Goal: Communication & Community: Answer question/provide support

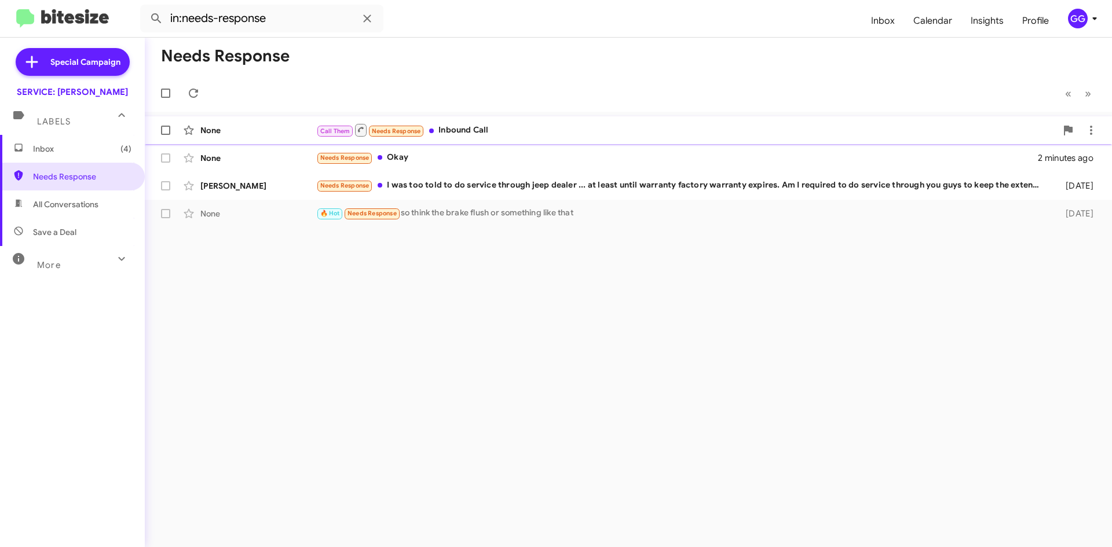
click at [593, 131] on div "Call Them Needs Response Inbound Call" at bounding box center [686, 130] width 740 height 14
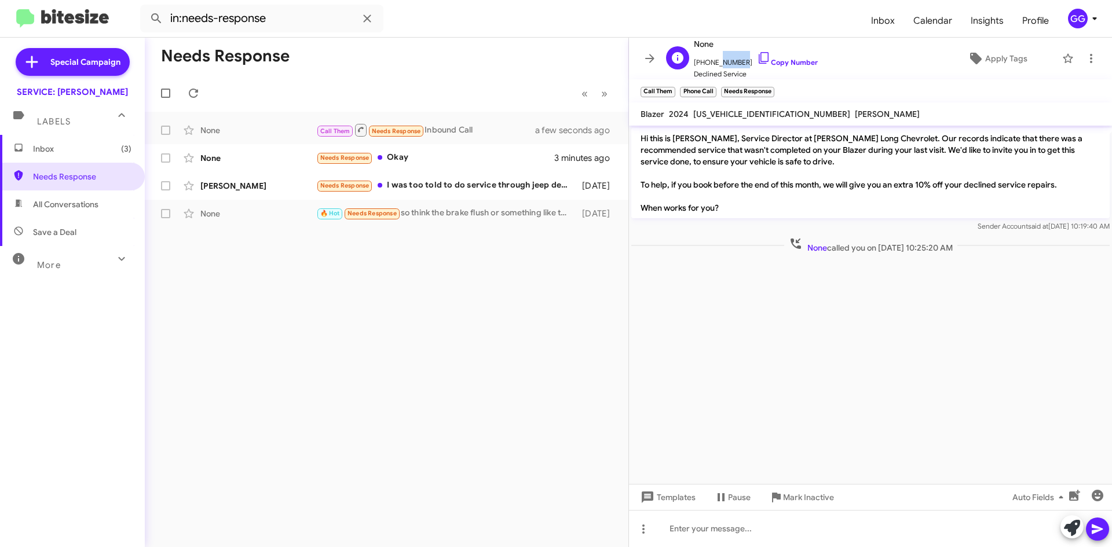
drag, startPoint x: 731, startPoint y: 60, endPoint x: 710, endPoint y: 64, distance: 21.1
click at [711, 64] on span "[PHONE_NUMBER] Copy Number" at bounding box center [756, 59] width 124 height 17
drag, startPoint x: 698, startPoint y: 63, endPoint x: 742, endPoint y: 61, distance: 44.0
click at [742, 61] on span "[PHONE_NUMBER] Copy Number" at bounding box center [756, 59] width 124 height 17
click at [739, 62] on span "[PHONE_NUMBER] Copy Number" at bounding box center [756, 59] width 124 height 17
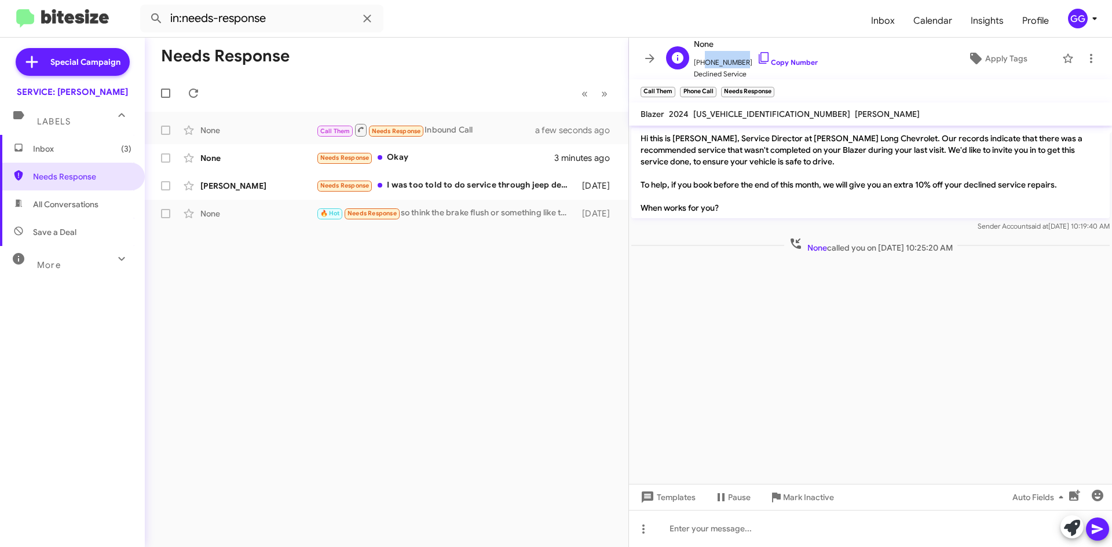
drag, startPoint x: 740, startPoint y: 60, endPoint x: 702, endPoint y: 64, distance: 38.4
click at [702, 64] on span "[PHONE_NUMBER] Copy Number" at bounding box center [756, 59] width 124 height 17
copy span "7194400047"
click at [1084, 60] on icon at bounding box center [1091, 59] width 14 height 14
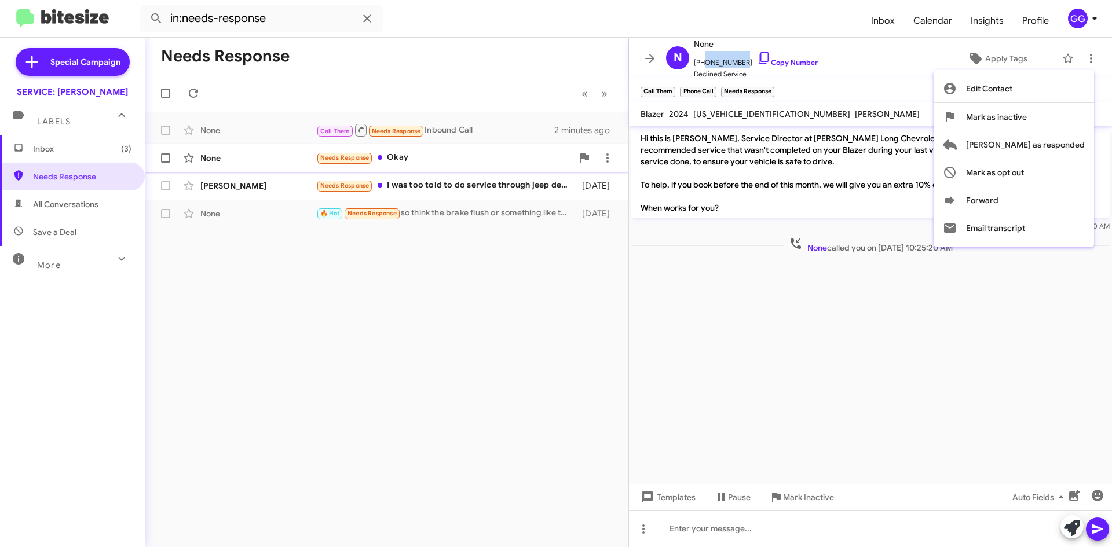
click at [1050, 150] on span "[PERSON_NAME] as responded" at bounding box center [1025, 145] width 119 height 28
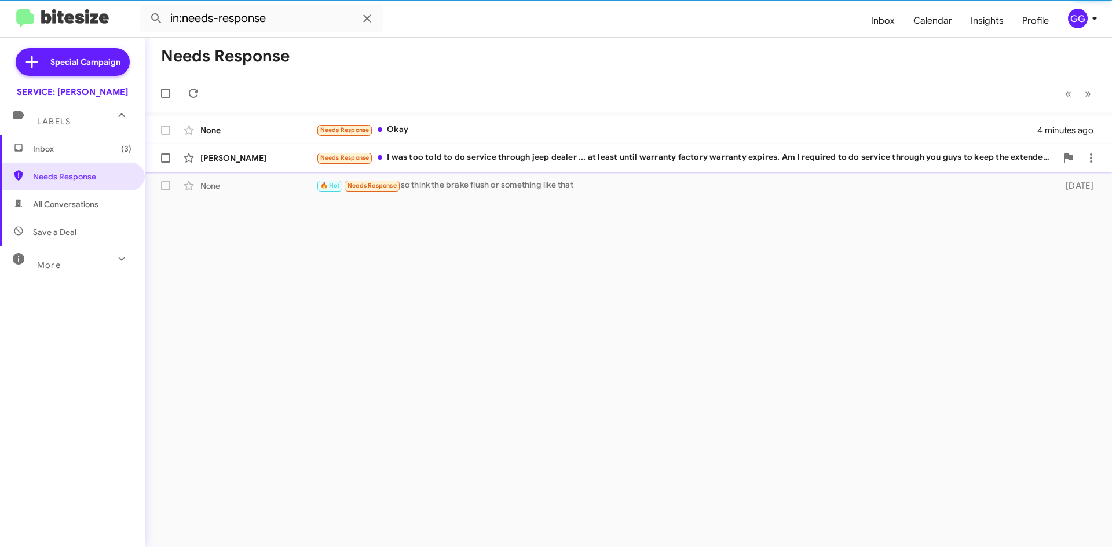
click at [495, 153] on div "Needs Response I was too told to do service through jeep dealer ... at least un…" at bounding box center [686, 157] width 740 height 13
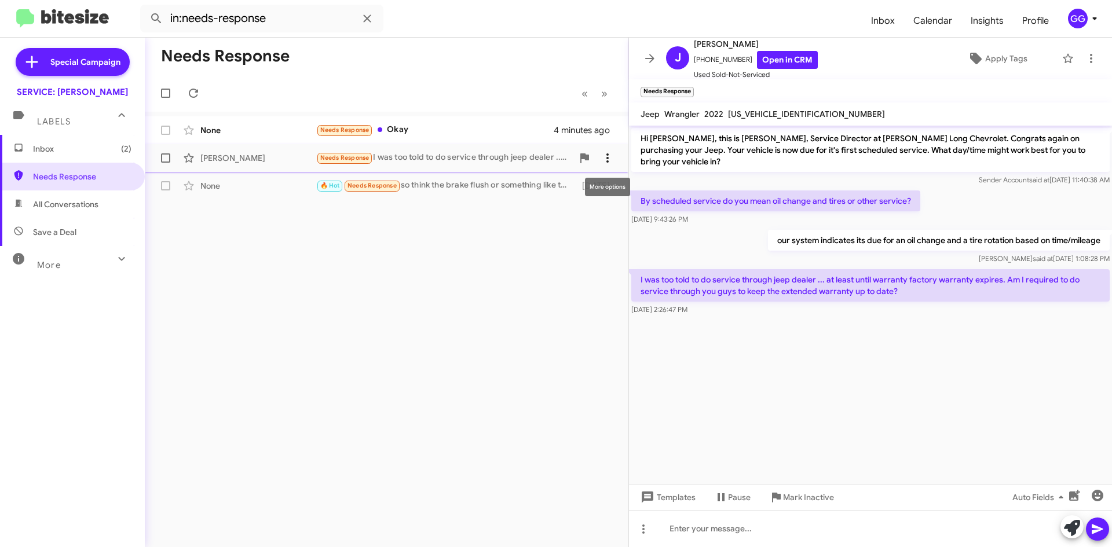
click at [614, 159] on span at bounding box center [607, 158] width 23 height 14
click at [549, 188] on span "Mark as unread" at bounding box center [520, 188] width 58 height 28
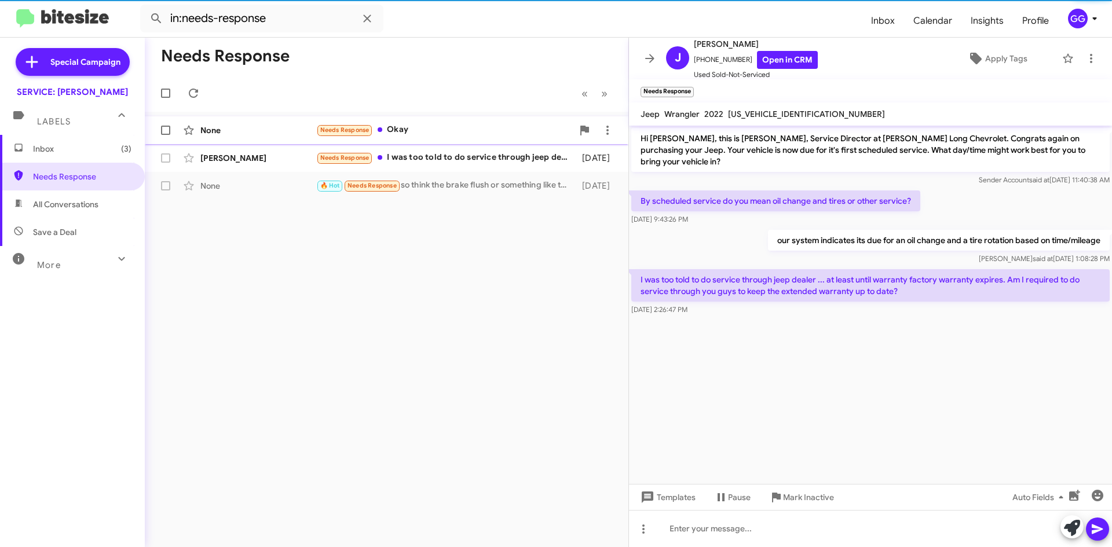
click at [475, 134] on div "Needs Response Okay" at bounding box center [444, 129] width 256 height 13
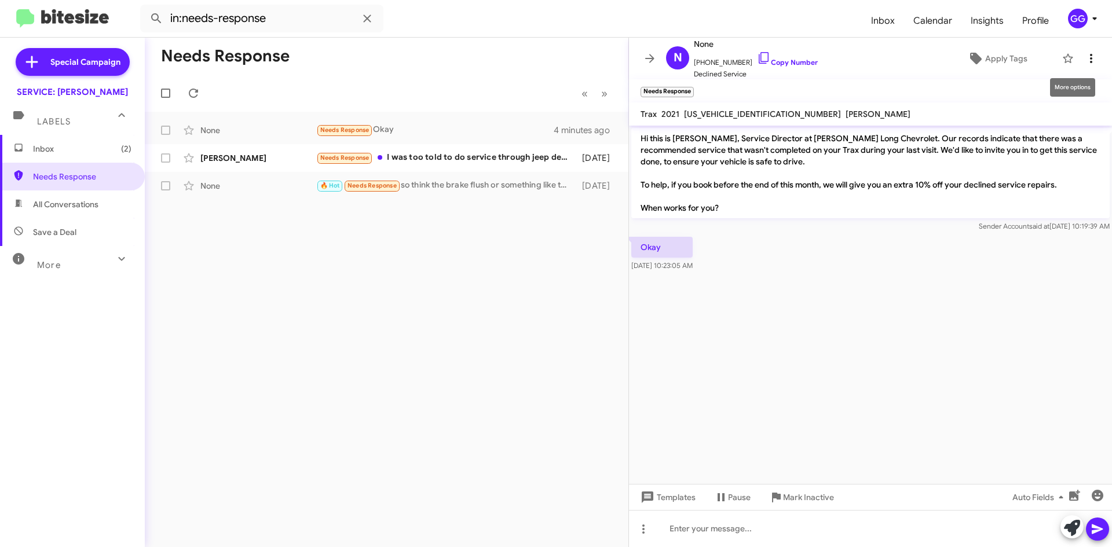
click at [1084, 55] on icon at bounding box center [1091, 59] width 14 height 14
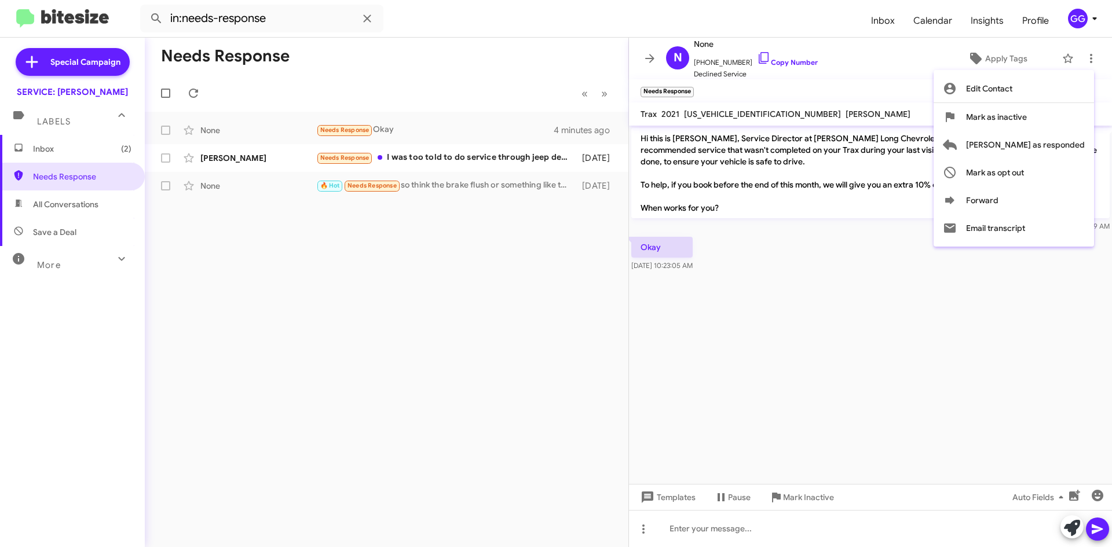
click at [61, 200] on div at bounding box center [556, 273] width 1112 height 547
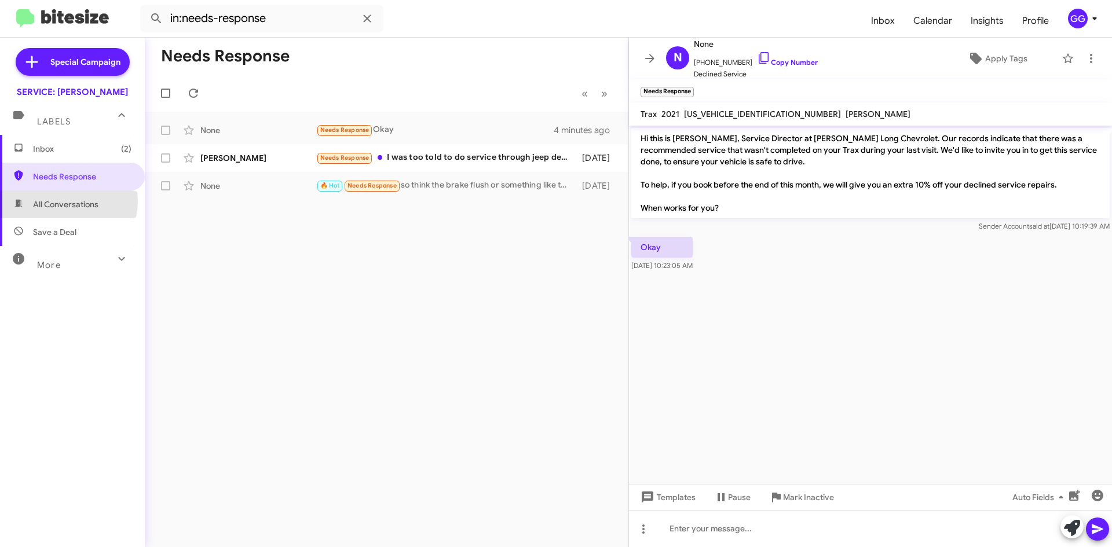
click at [62, 201] on span "All Conversations" at bounding box center [65, 205] width 65 height 12
type input "in:all-conversations"
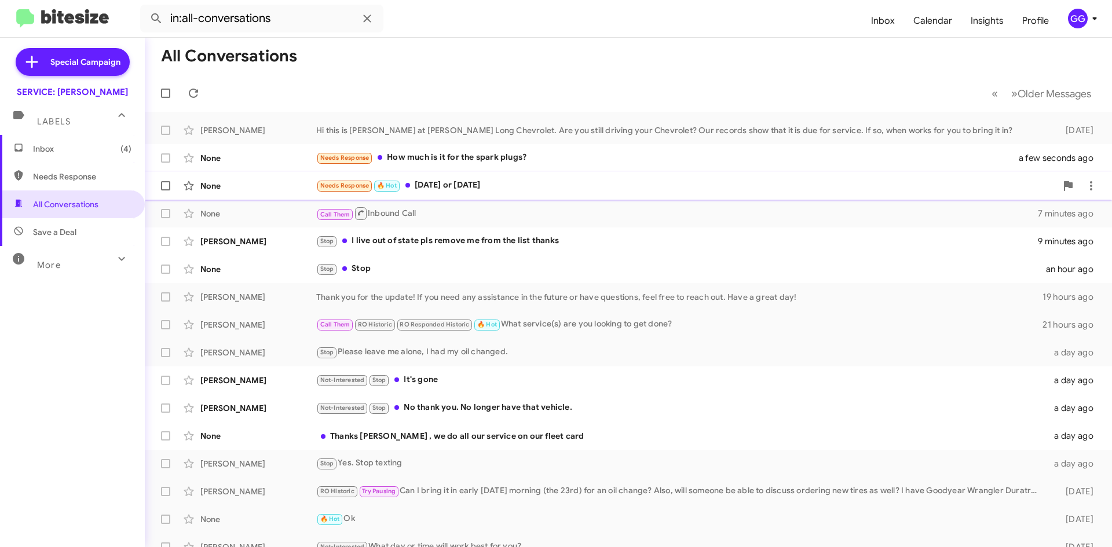
click at [536, 188] on div "Needs Response 🔥 Hot [DATE] or [DATE]" at bounding box center [686, 185] width 740 height 13
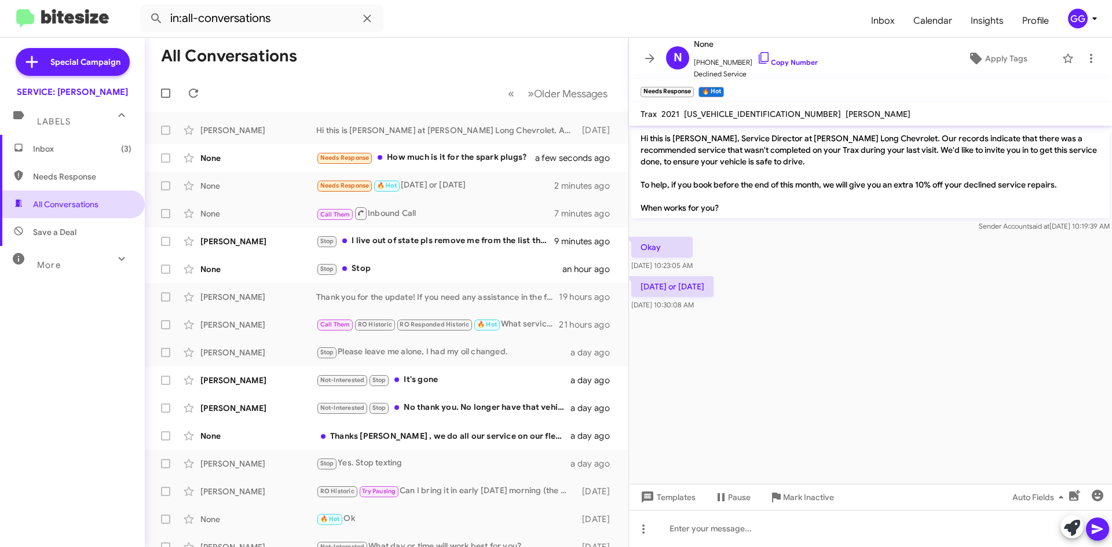
click at [61, 203] on span "All Conversations" at bounding box center [65, 205] width 65 height 12
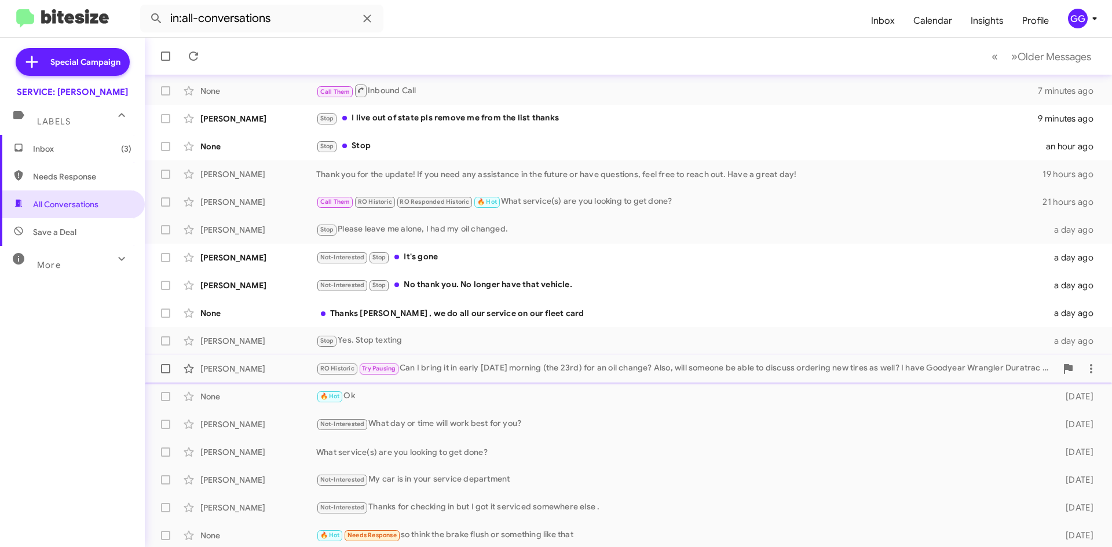
scroll to position [125, 0]
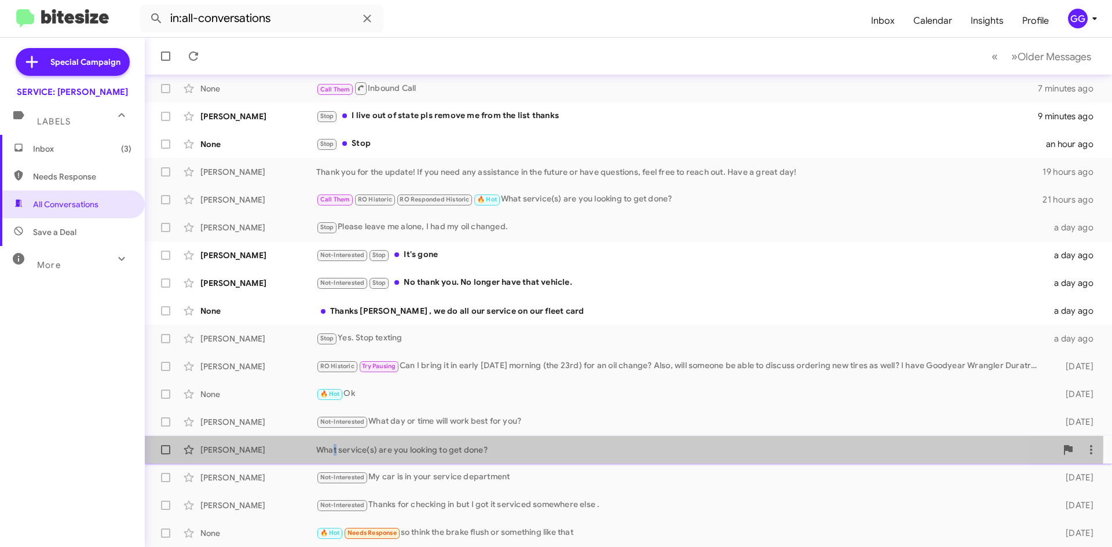
drag, startPoint x: 330, startPoint y: 447, endPoint x: 336, endPoint y: 444, distance: 7.0
click at [335, 446] on div "What service(s) are you looking to get done?" at bounding box center [686, 450] width 740 height 12
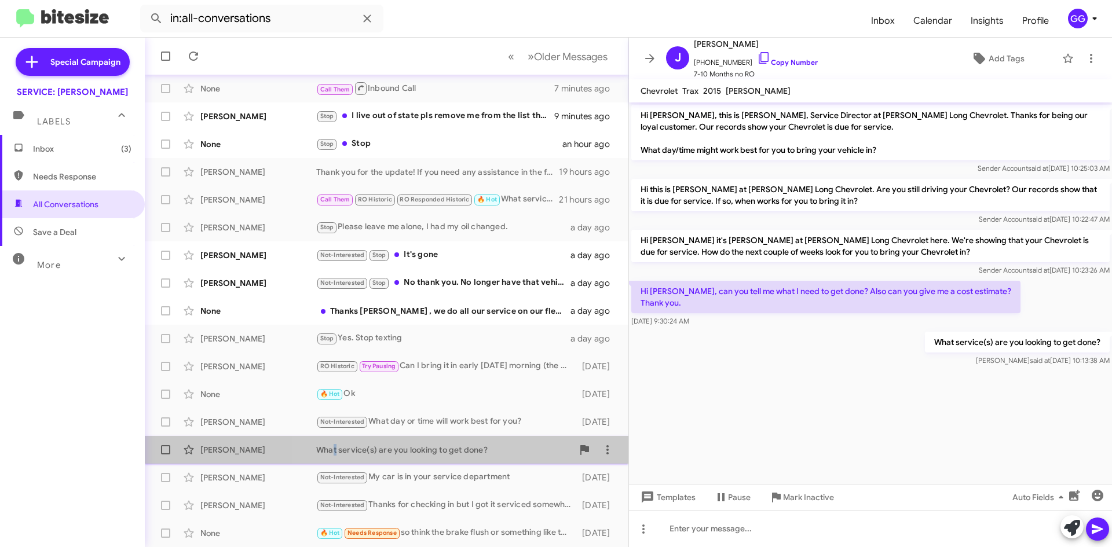
drag, startPoint x: 487, startPoint y: 447, endPoint x: 310, endPoint y: 456, distance: 176.8
click at [310, 456] on div "[PERSON_NAME] What service(s) are you looking to get done? [DATE]" at bounding box center [386, 449] width 465 height 23
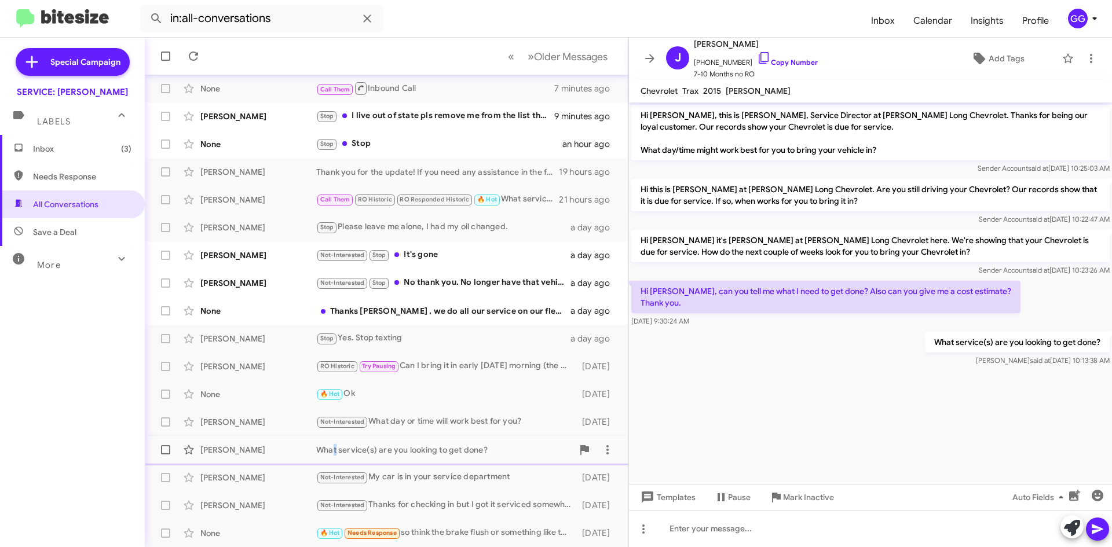
copy div "What service(s) are you looking to get done?"
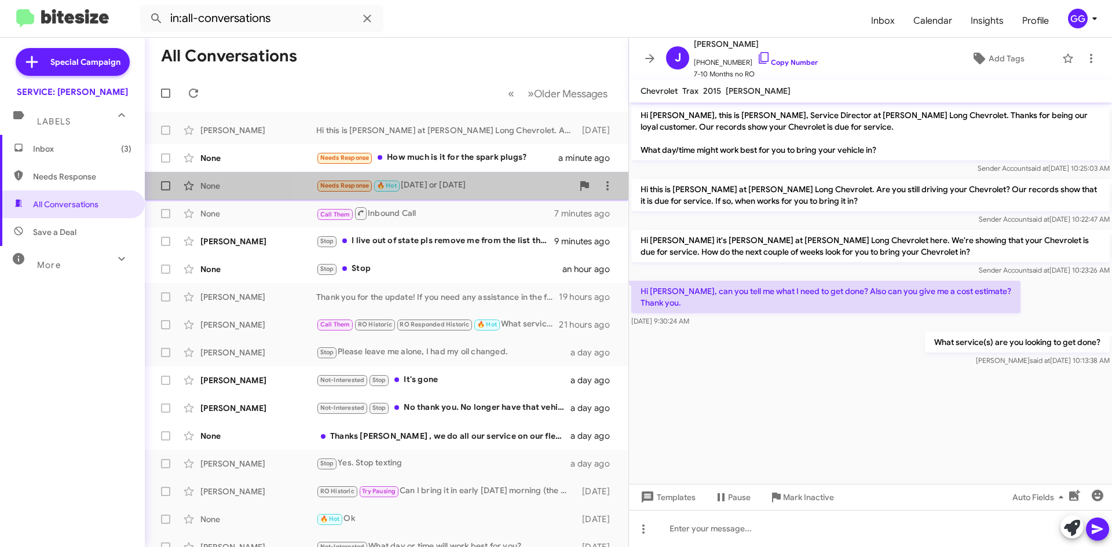
click at [488, 189] on div "Needs Response 🔥 Hot [DATE] or [DATE]" at bounding box center [444, 185] width 256 height 13
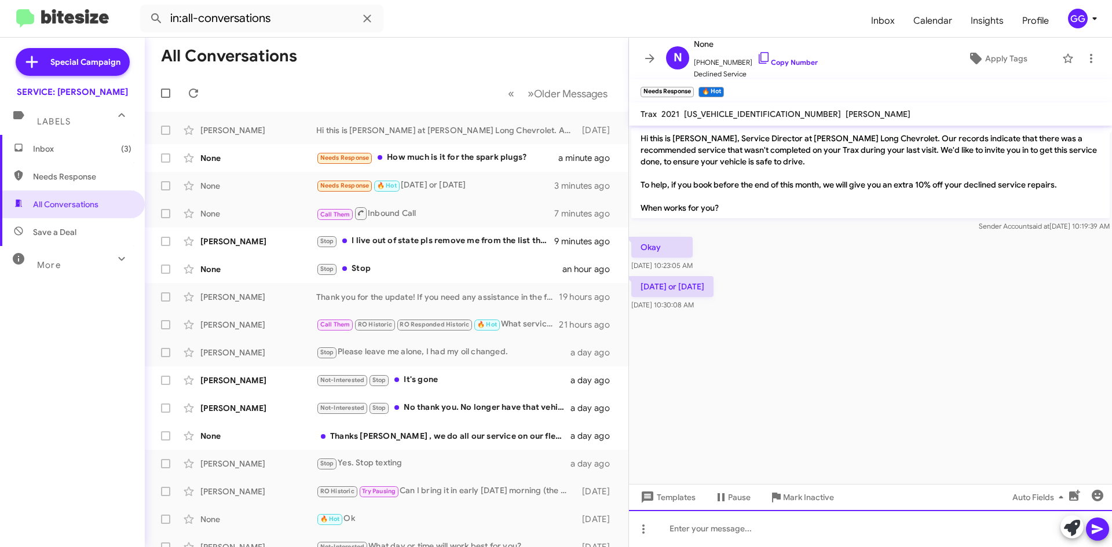
paste div
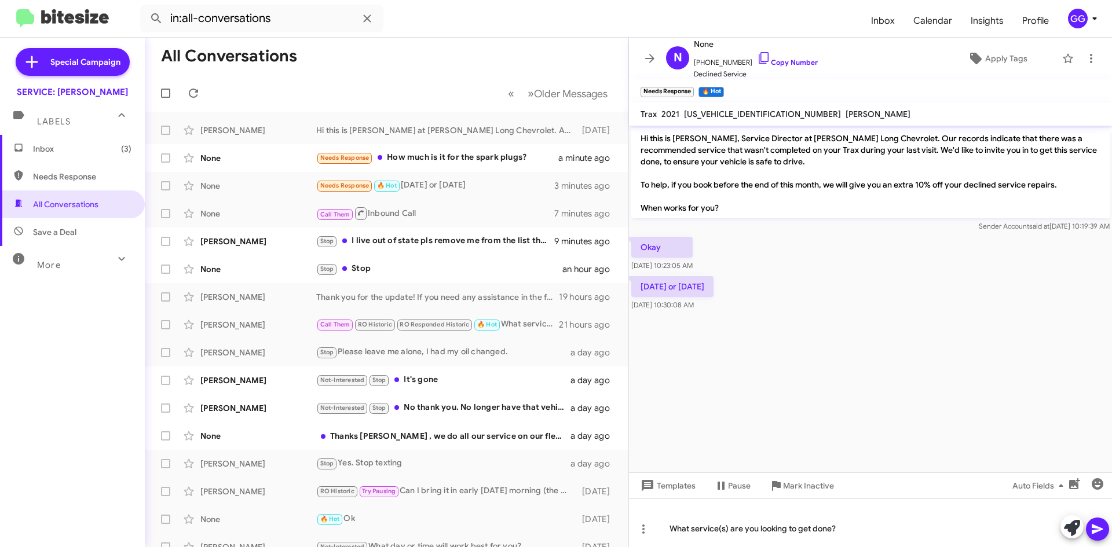
click at [1093, 528] on icon at bounding box center [1096, 530] width 11 height 10
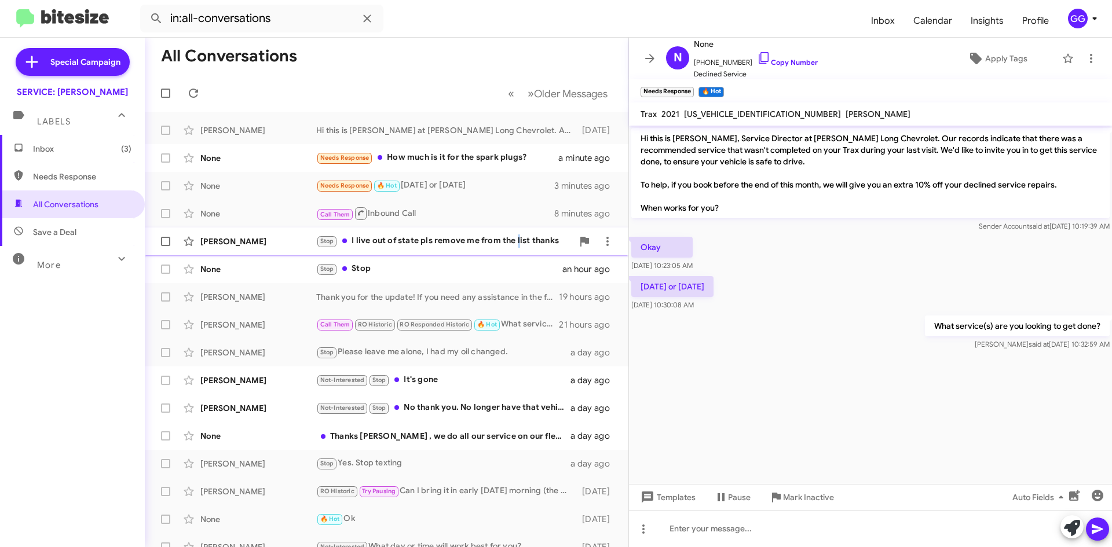
click at [517, 244] on div "Stop I live out of state pls remove me from the list thanks" at bounding box center [444, 240] width 256 height 13
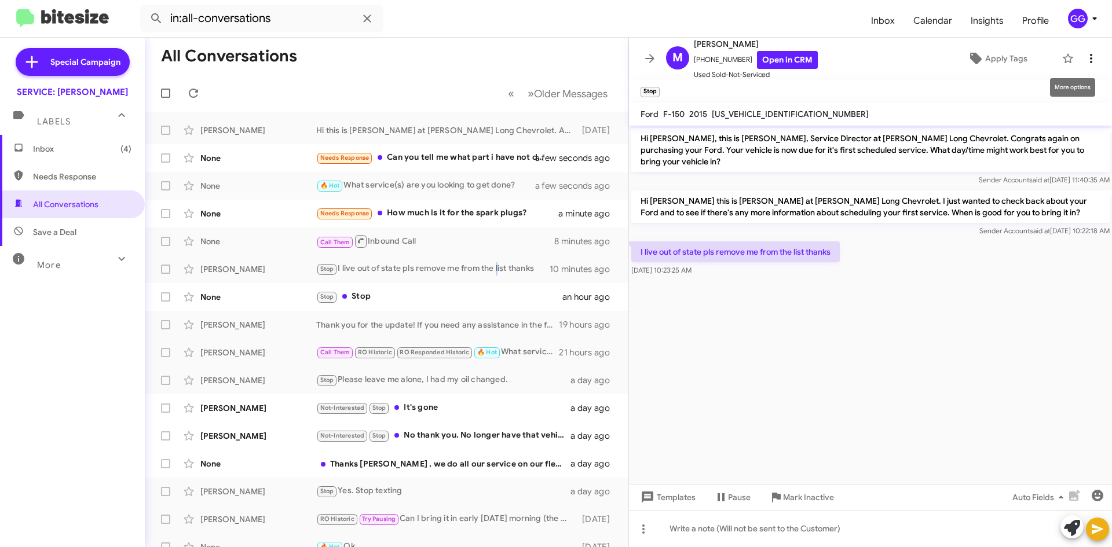
click at [1086, 58] on icon at bounding box center [1091, 59] width 14 height 14
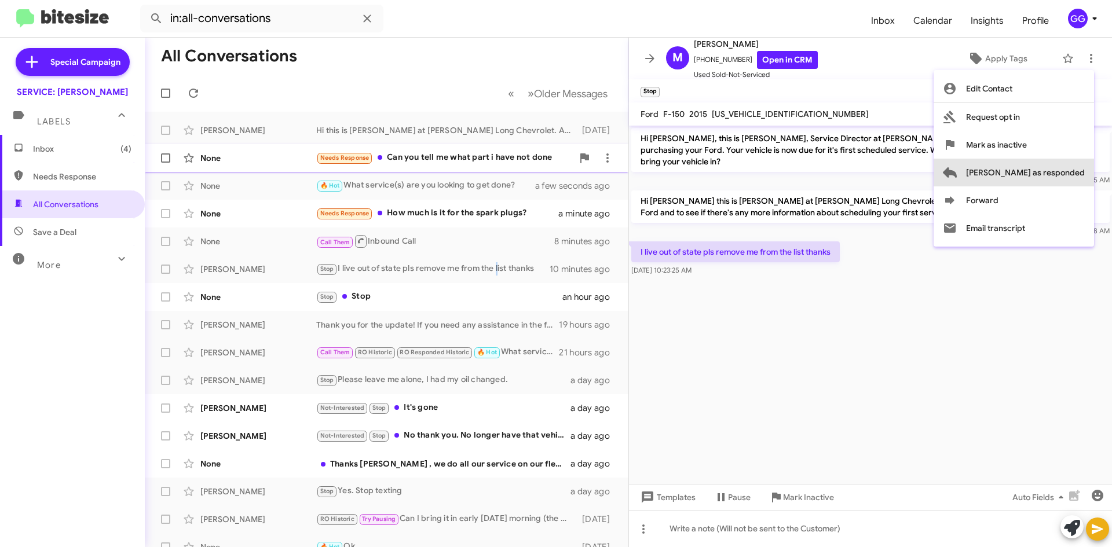
click at [1064, 170] on span "[PERSON_NAME] as responded" at bounding box center [1025, 173] width 119 height 28
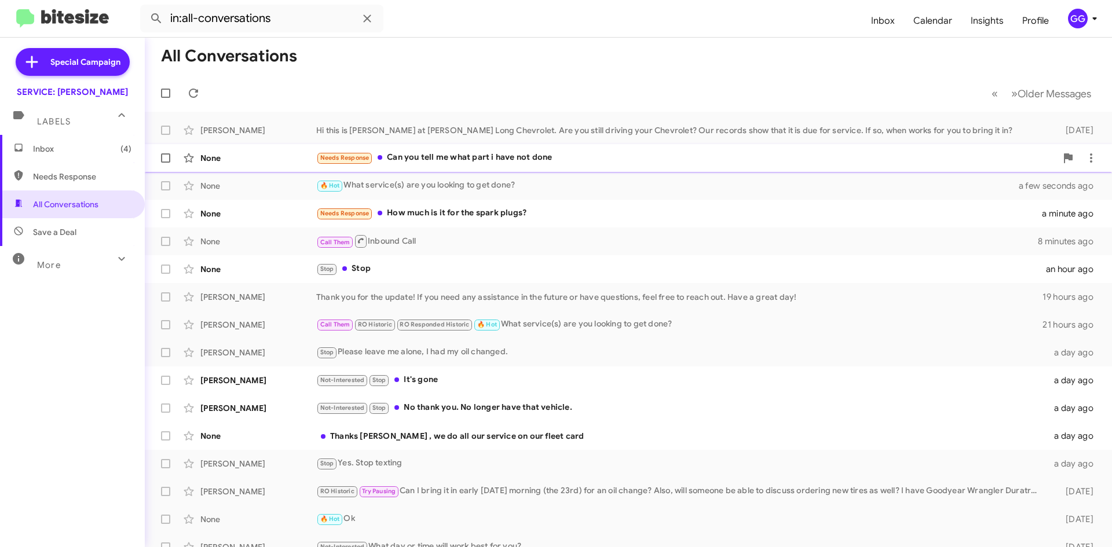
click at [633, 159] on div "Needs Response Can you tell me what part i have not done" at bounding box center [686, 157] width 740 height 13
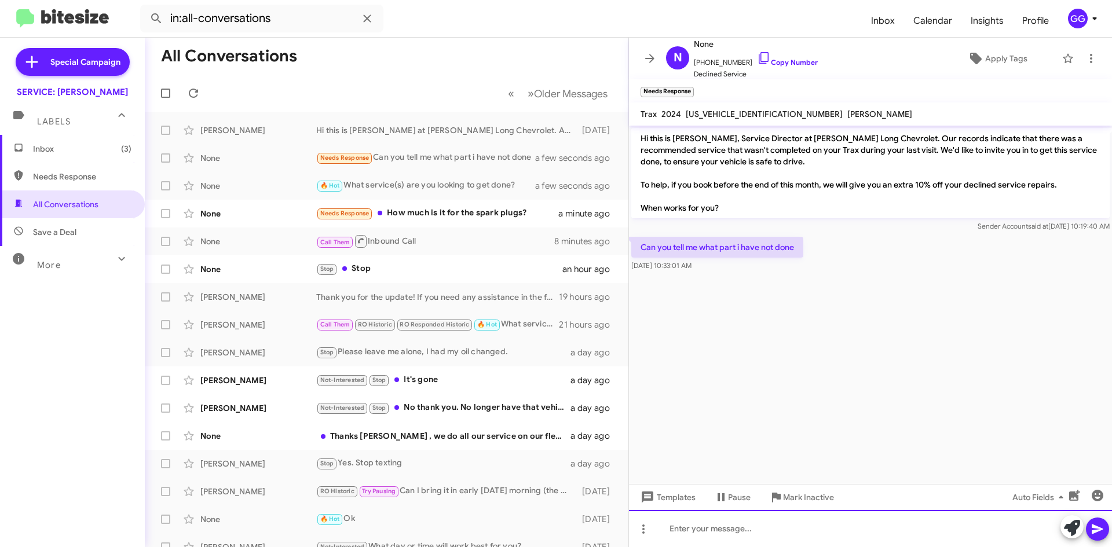
paste div
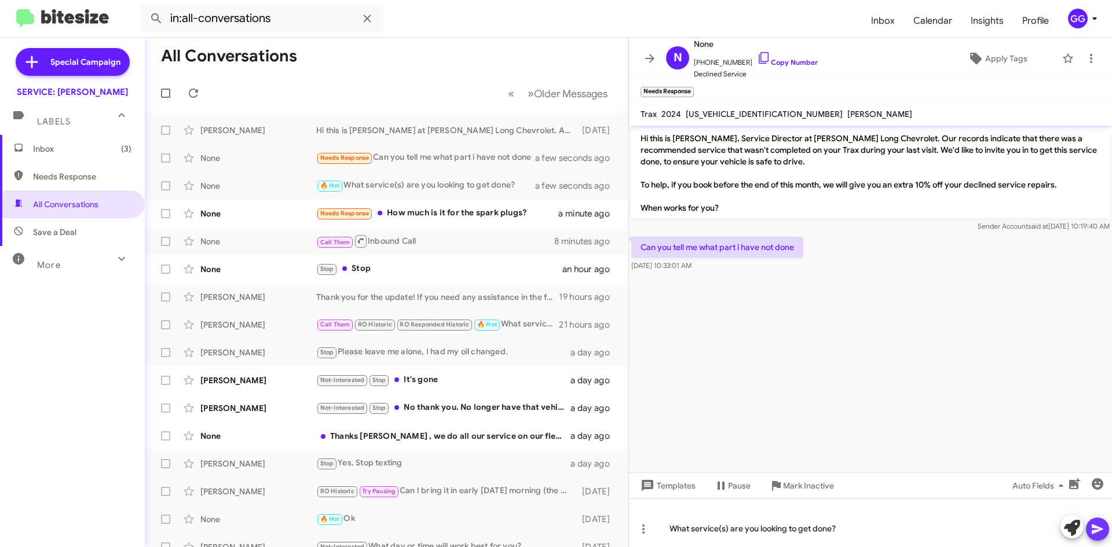
click at [1097, 529] on icon at bounding box center [1097, 529] width 14 height 14
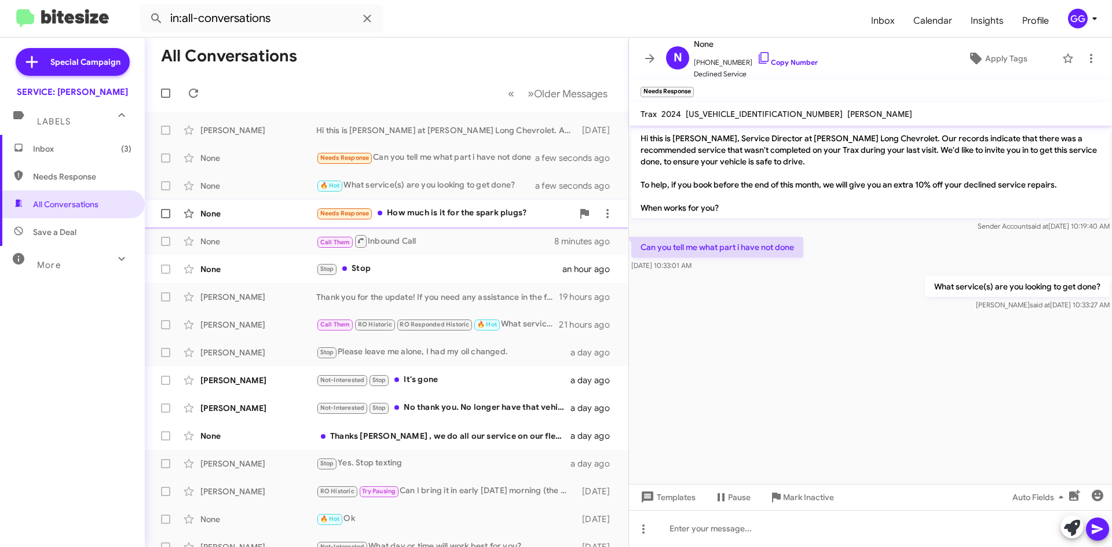
click at [430, 216] on div "Needs Response How much is it for the spark plugs?" at bounding box center [444, 213] width 256 height 13
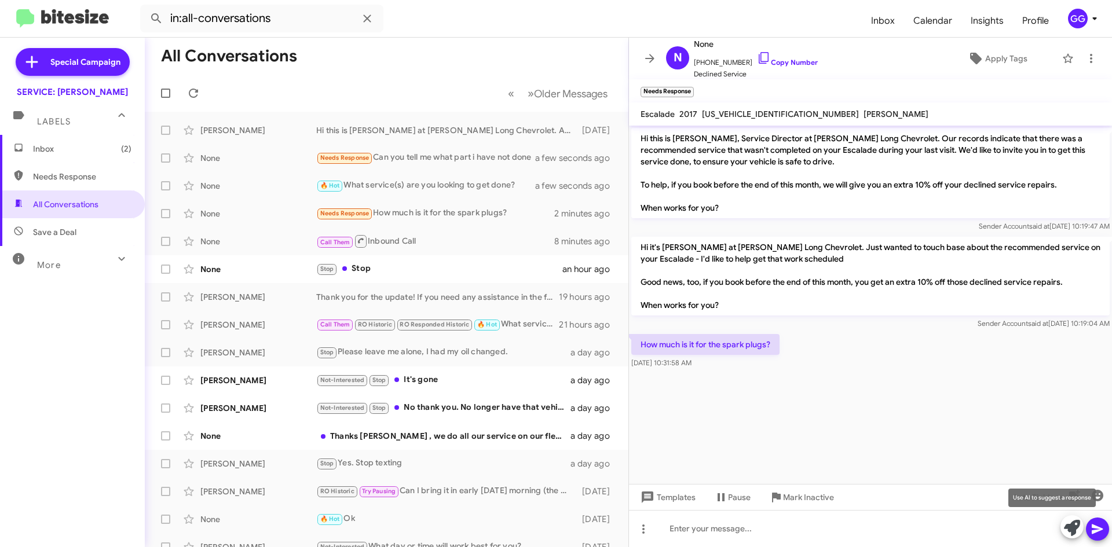
click at [1067, 523] on icon at bounding box center [1072, 528] width 16 height 16
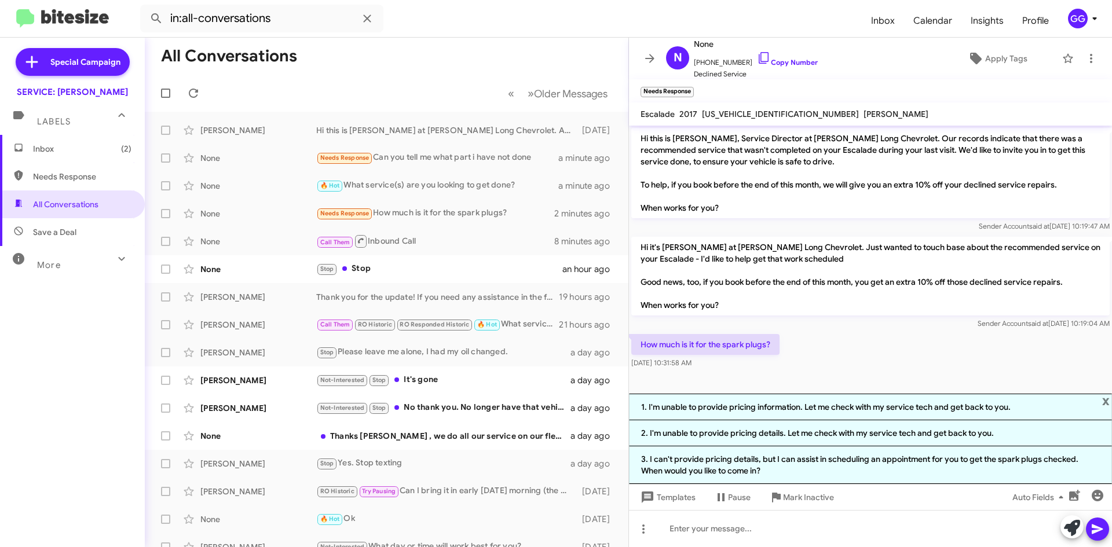
click at [864, 465] on li "3. I can't provide pricing details, but I can assist in scheduling an appointme…" at bounding box center [870, 465] width 483 height 38
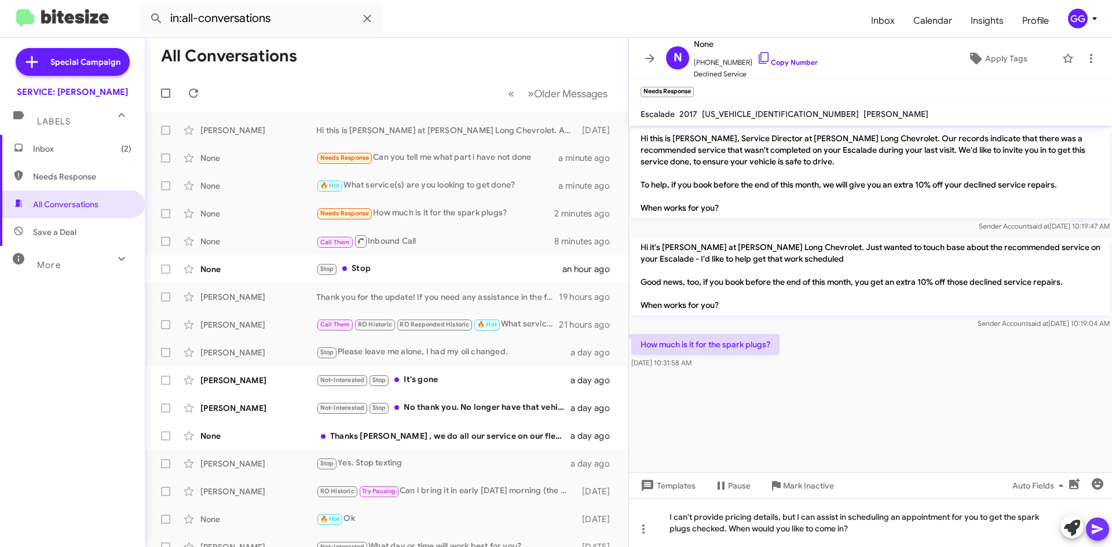
click at [1095, 527] on icon at bounding box center [1096, 530] width 11 height 10
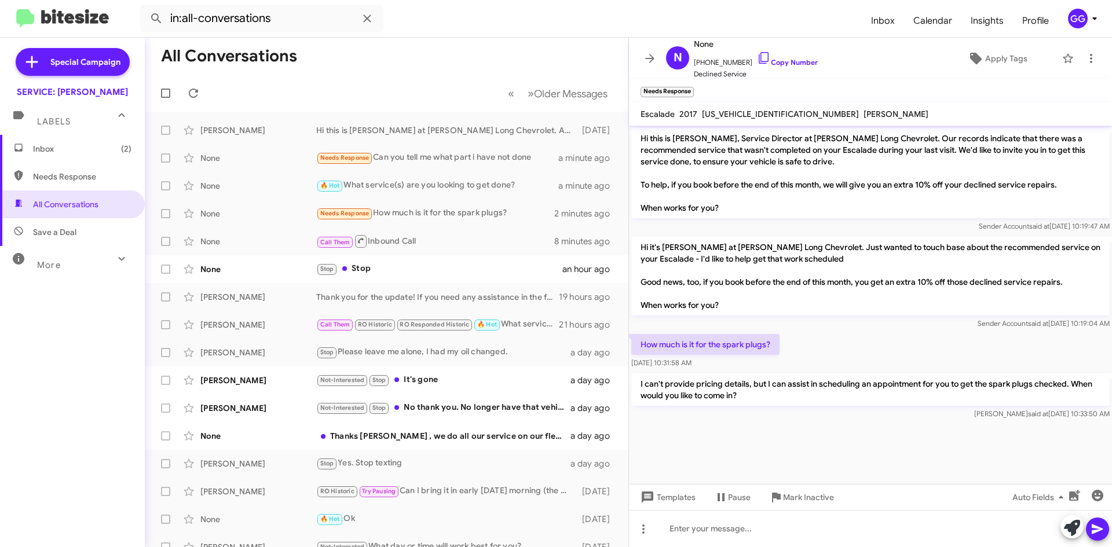
click at [56, 174] on span "Needs Response" at bounding box center [82, 177] width 98 height 12
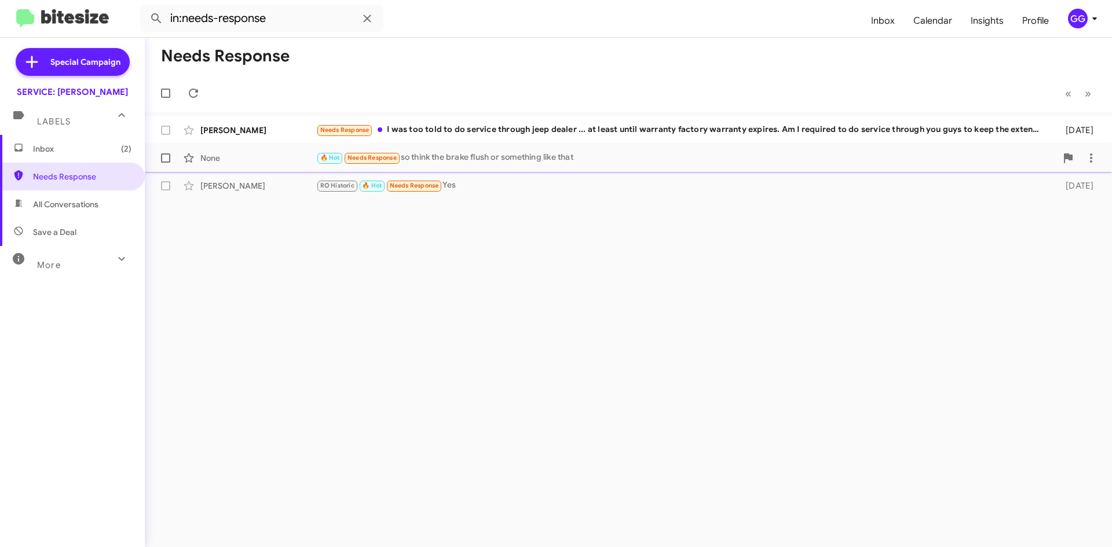
click at [570, 157] on div "🔥 Hot Needs Response so think the brake flush or something like that" at bounding box center [686, 157] width 740 height 13
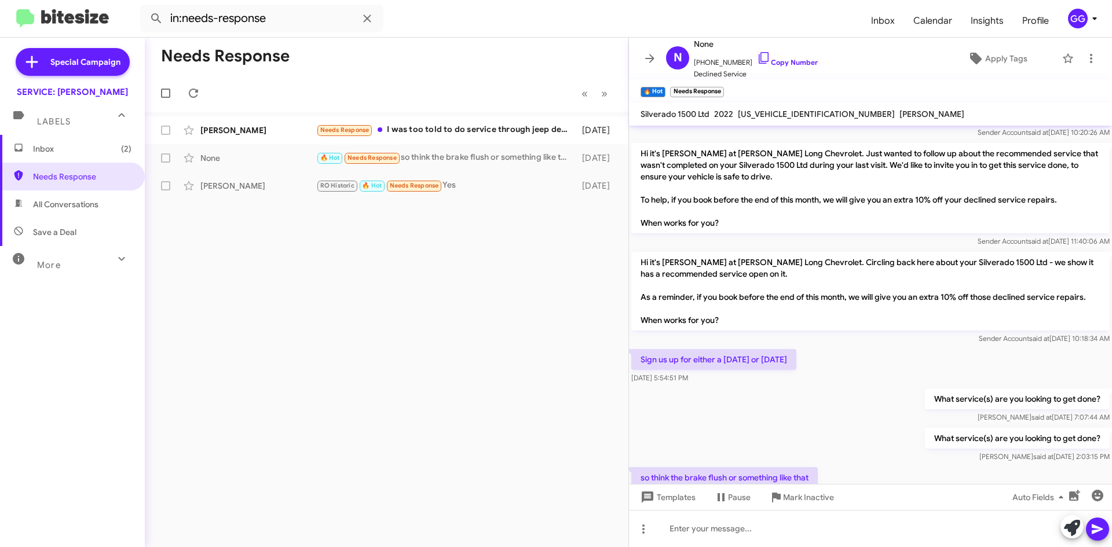
scroll to position [346, 0]
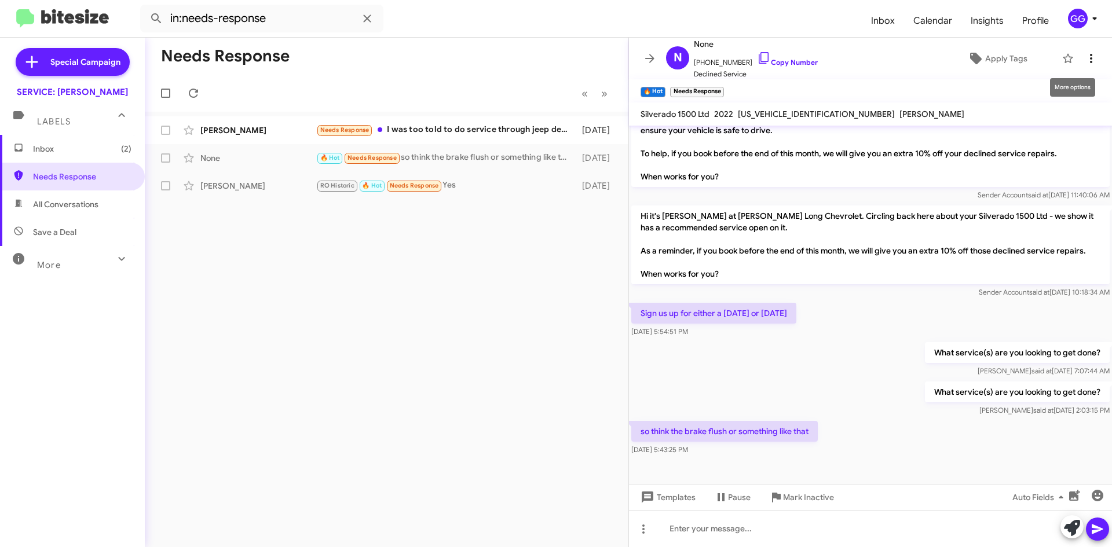
click at [1090, 58] on icon at bounding box center [1091, 58] width 2 height 9
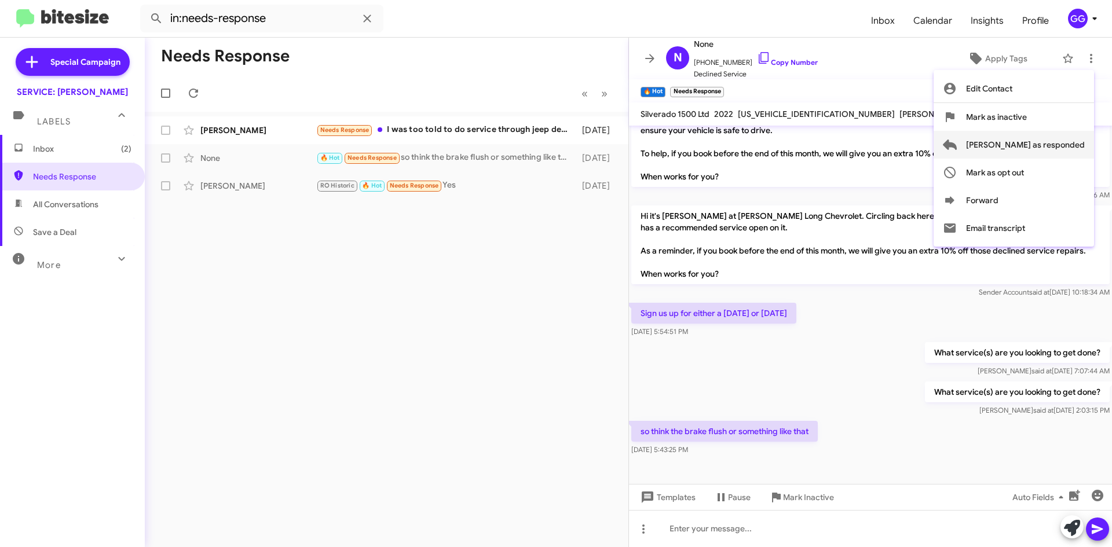
click at [1039, 146] on span "[PERSON_NAME] as responded" at bounding box center [1025, 145] width 119 height 28
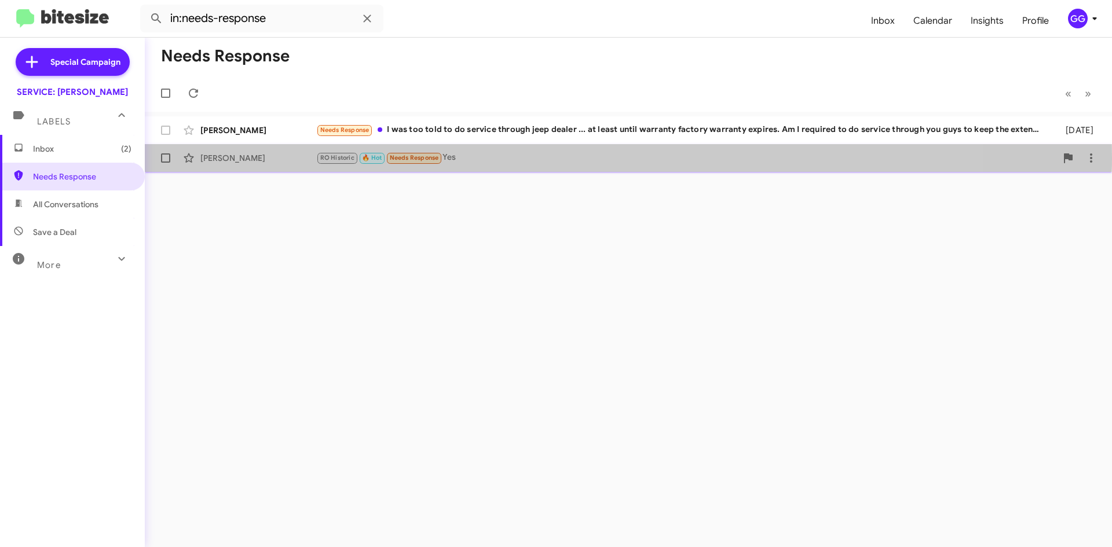
click at [532, 157] on div "RO Historic 🔥 Hot Needs Response Yes" at bounding box center [686, 157] width 740 height 13
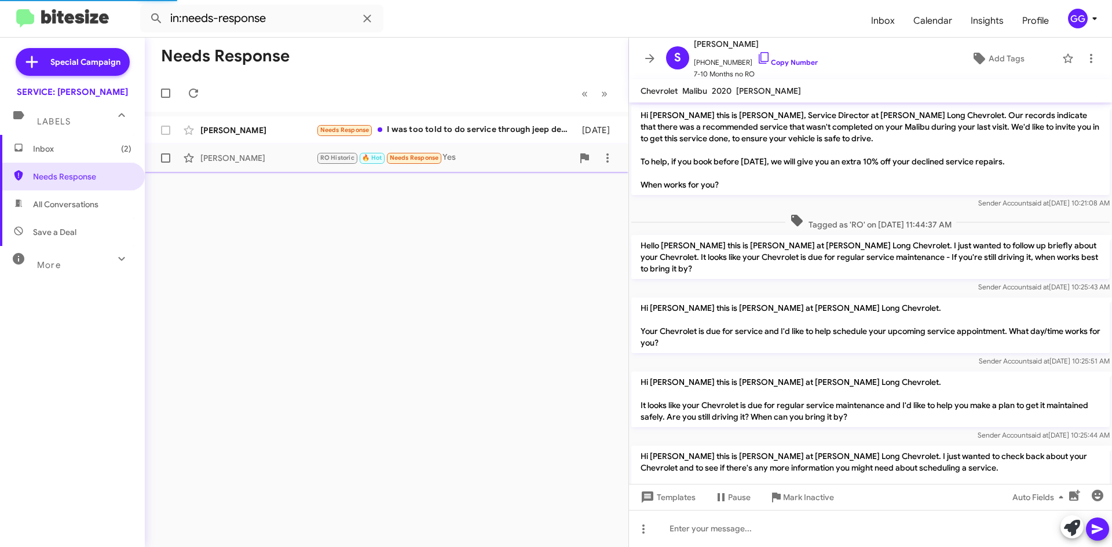
scroll to position [681, 0]
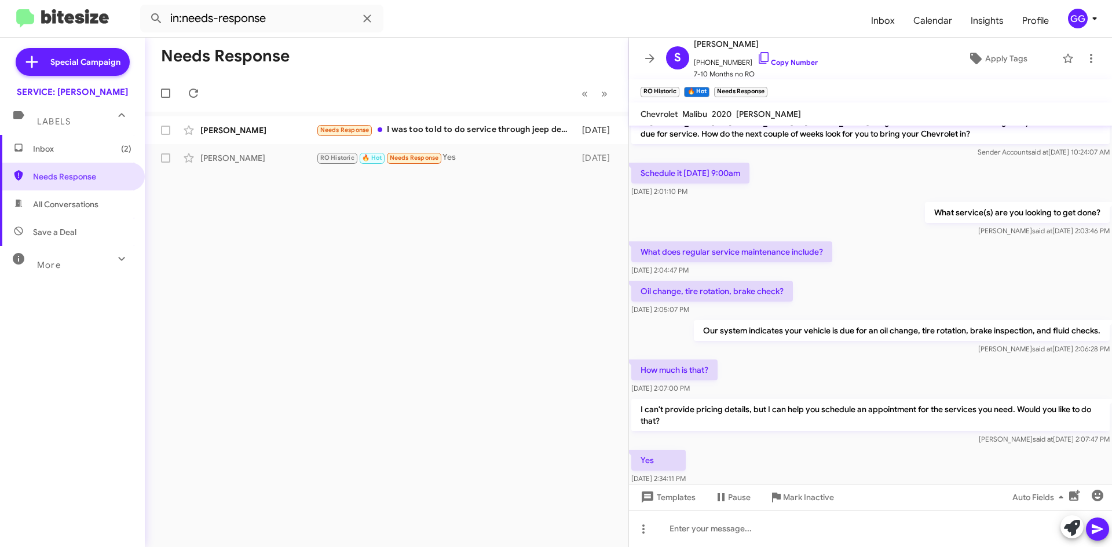
click at [96, 207] on span "All Conversations" at bounding box center [65, 205] width 65 height 12
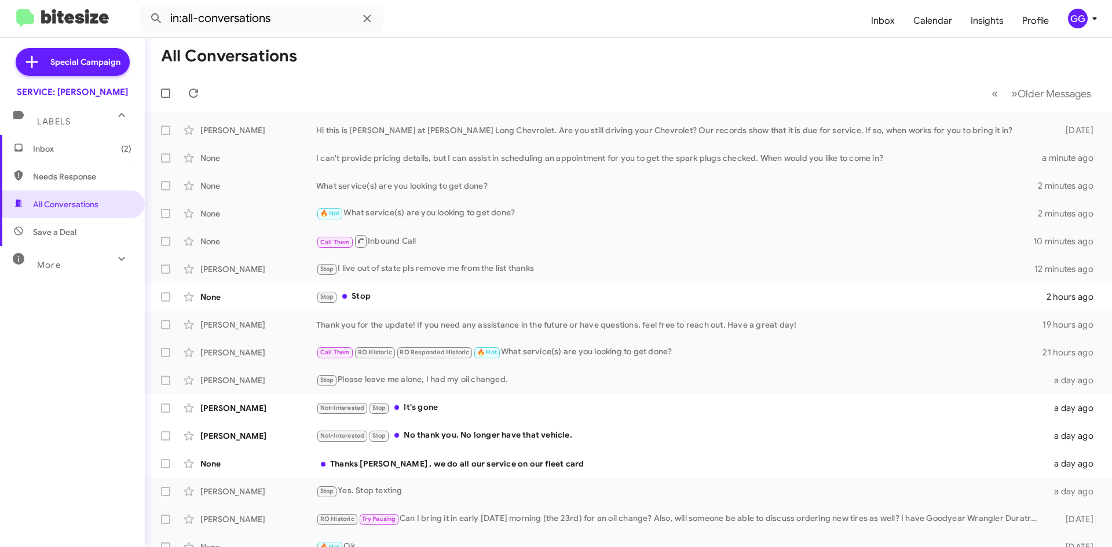
click at [67, 179] on span "Needs Response" at bounding box center [82, 177] width 98 height 12
type input "in:needs-response"
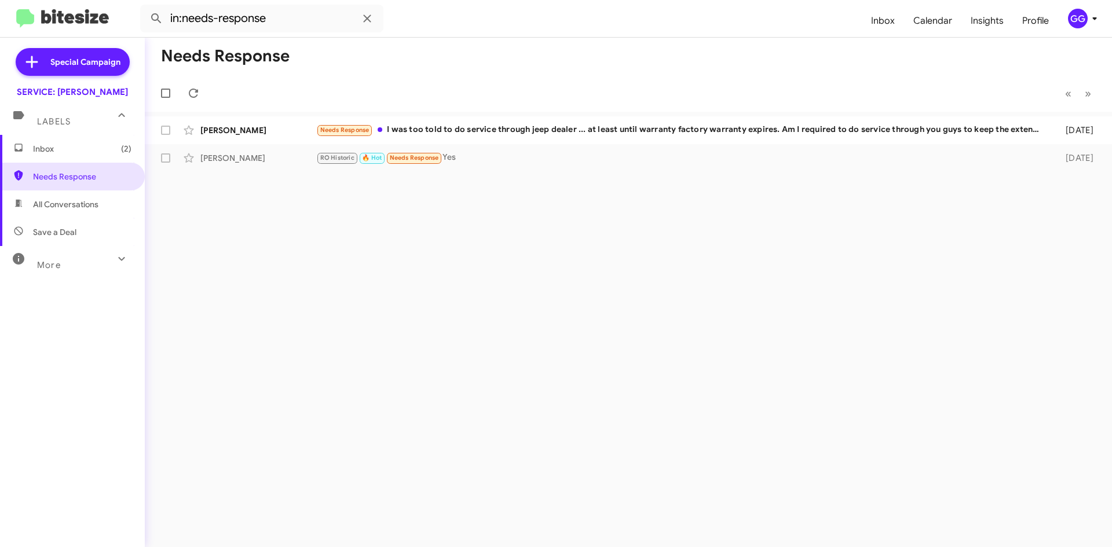
click at [71, 147] on span "Inbox (2)" at bounding box center [82, 149] width 98 height 12
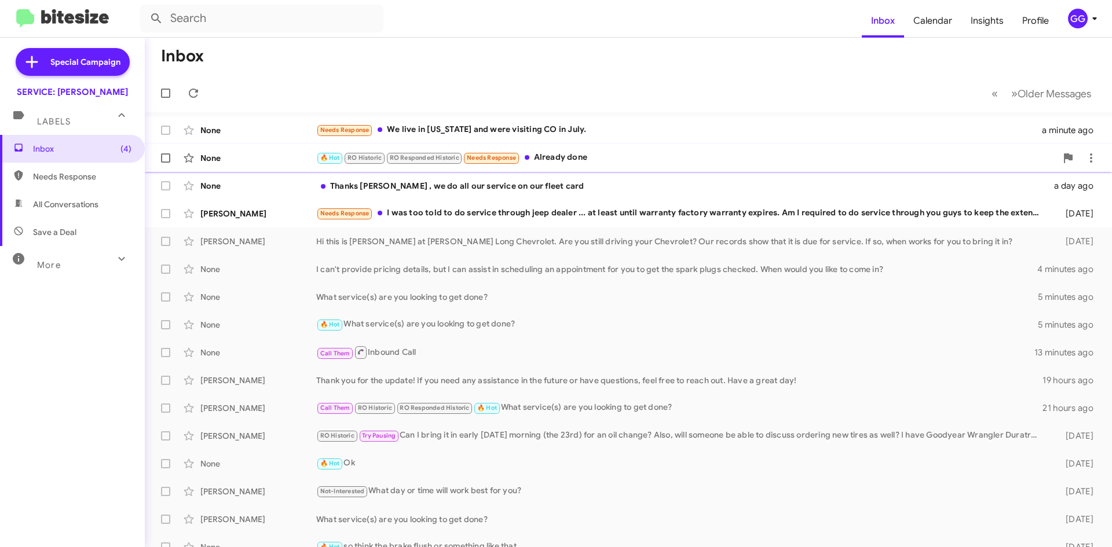
click at [659, 157] on div "🔥 Hot RO Historic RO Responded Historic Needs Response Already done" at bounding box center [686, 157] width 740 height 13
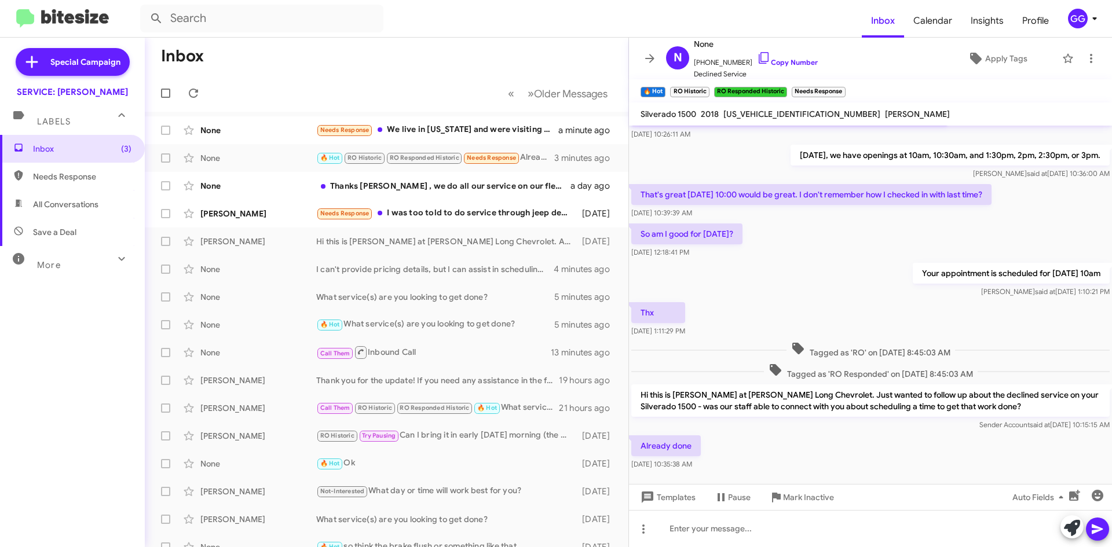
scroll to position [194, 0]
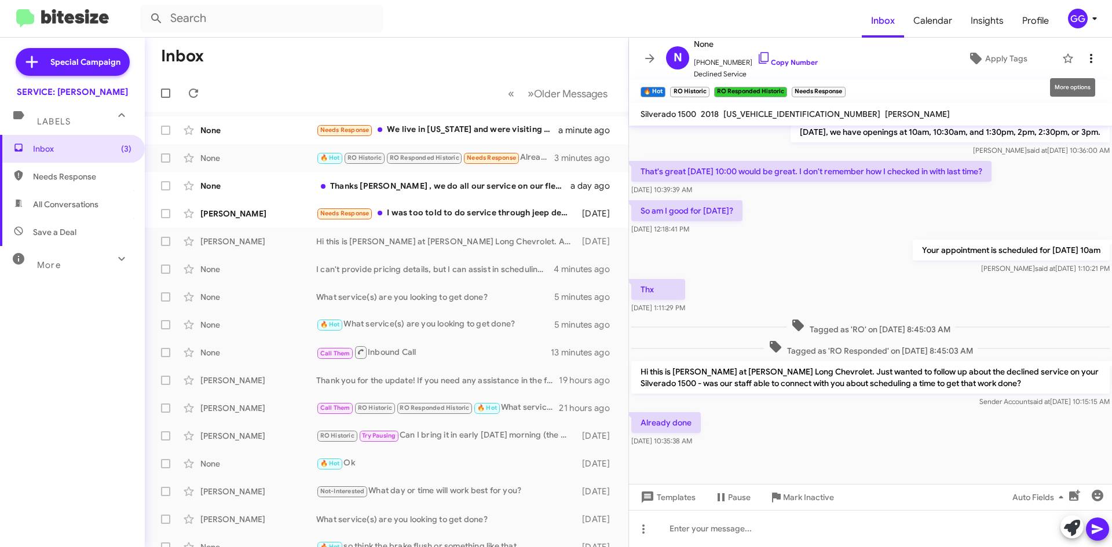
click at [1086, 53] on icon at bounding box center [1091, 59] width 14 height 14
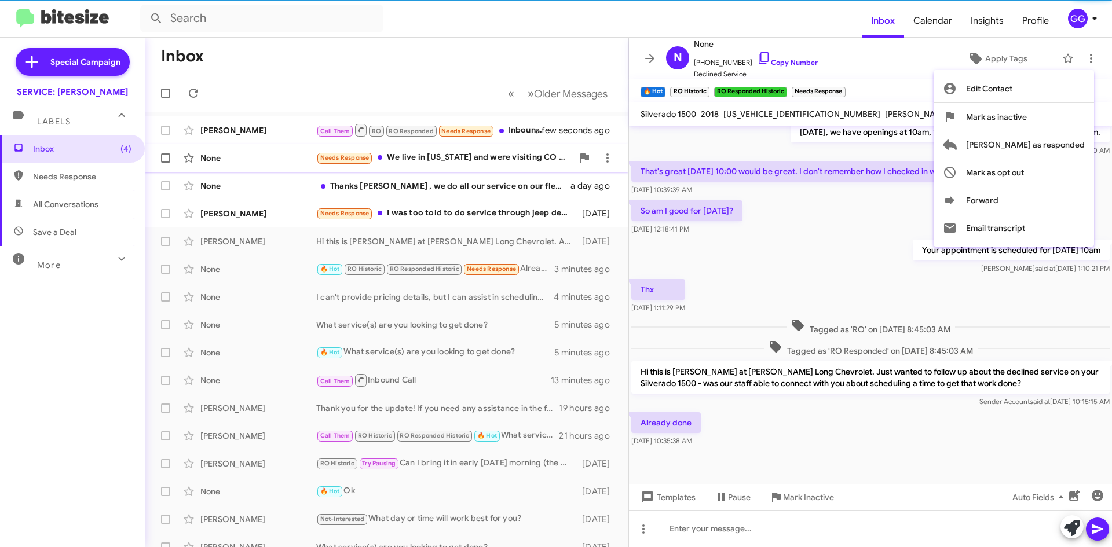
click at [1047, 148] on span "[PERSON_NAME] as responded" at bounding box center [1025, 145] width 119 height 28
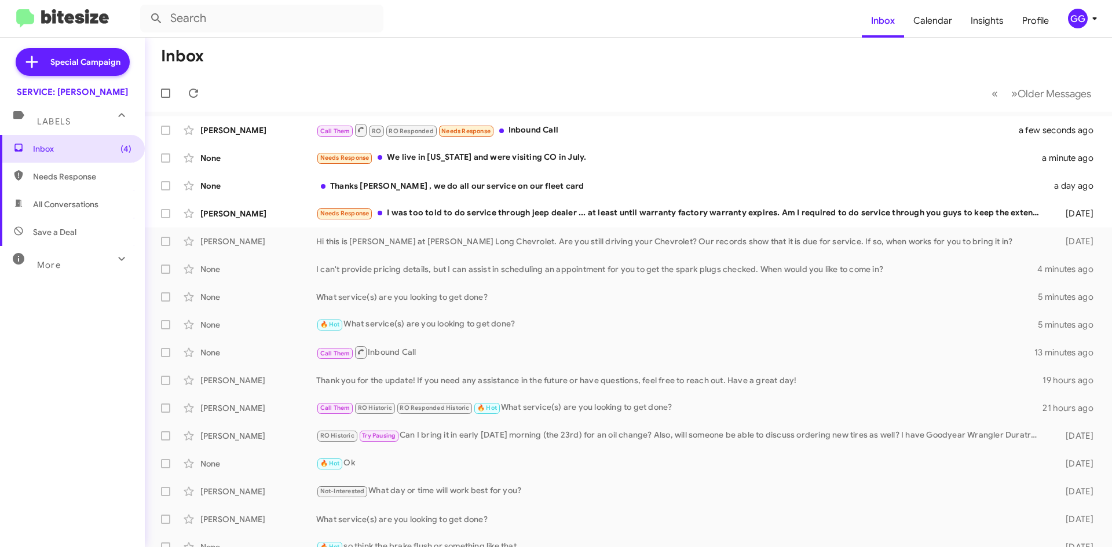
click at [625, 127] on div "Call Them RO RO Responded Needs Response Inbound Call" at bounding box center [674, 130] width 717 height 14
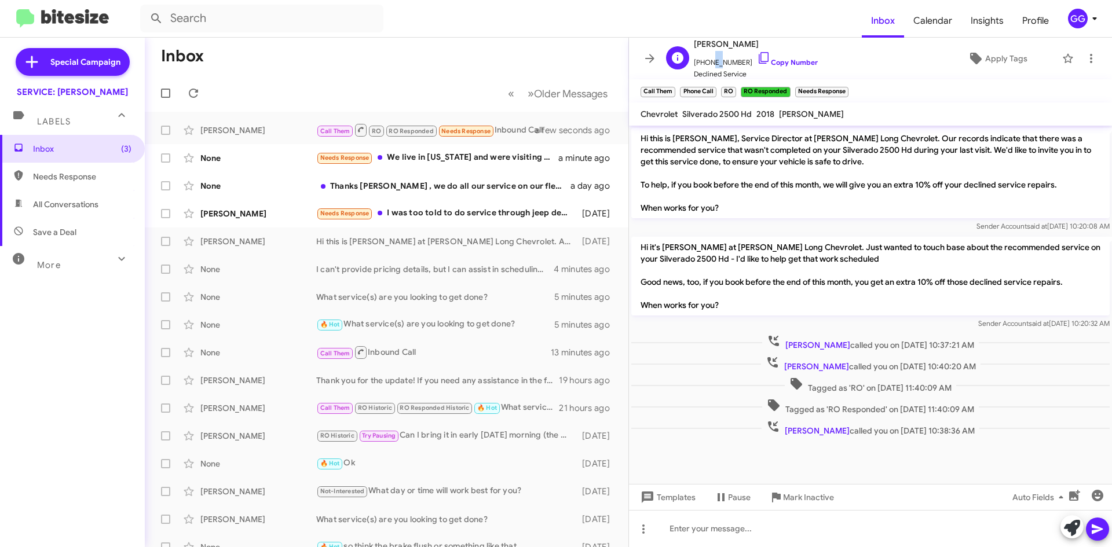
click at [706, 65] on span "[PHONE_NUMBER] Copy Number" at bounding box center [756, 59] width 124 height 17
click at [734, 61] on span "[PHONE_NUMBER] Copy Number" at bounding box center [756, 59] width 124 height 17
drag, startPoint x: 737, startPoint y: 61, endPoint x: 702, endPoint y: 63, distance: 35.4
click at [702, 63] on span "[PHONE_NUMBER] Copy Number" at bounding box center [756, 59] width 124 height 17
copy span "7192312324"
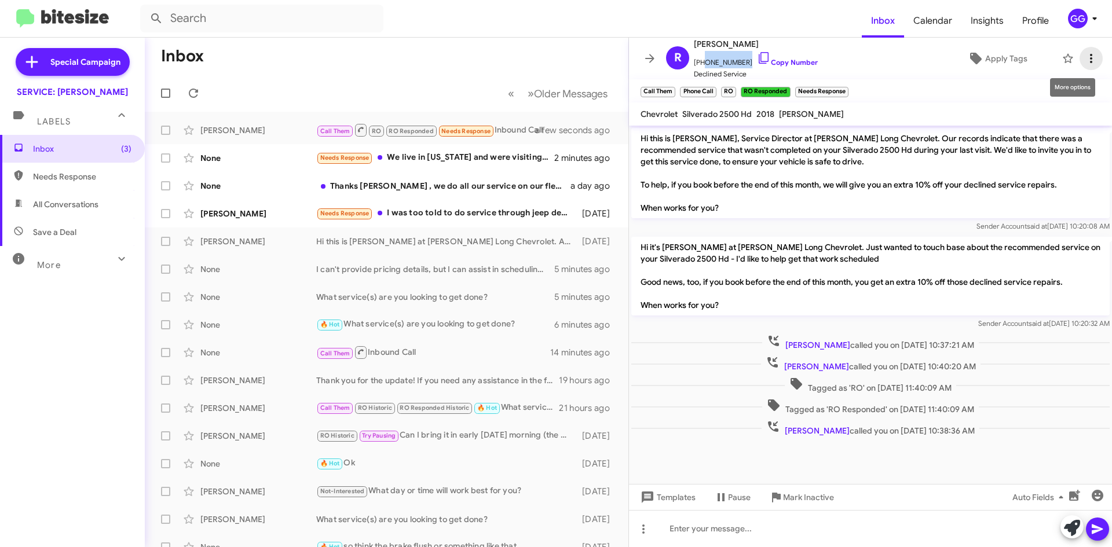
click at [1085, 58] on icon at bounding box center [1091, 59] width 14 height 14
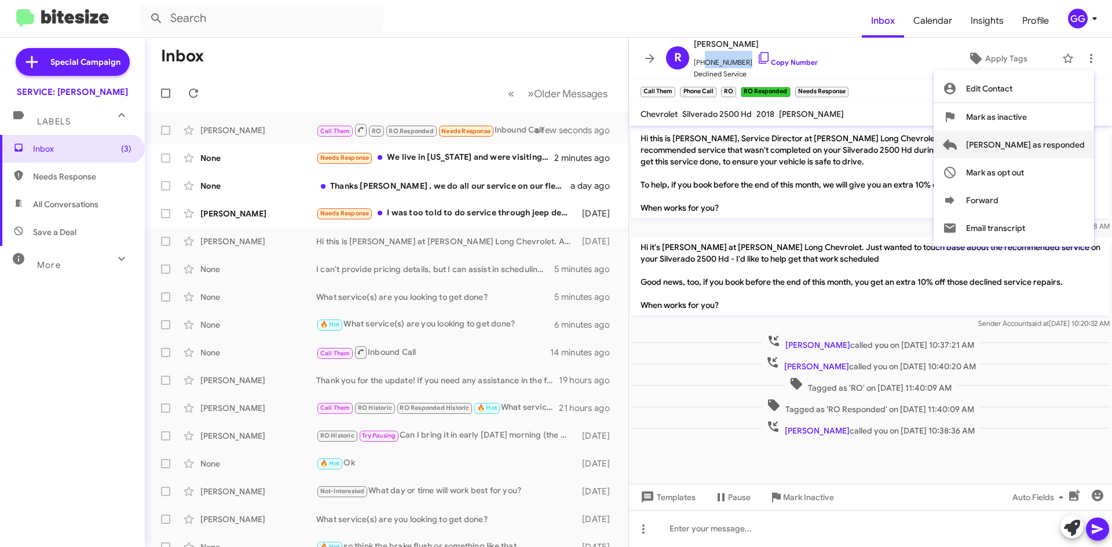
click at [1028, 145] on span "[PERSON_NAME] as responded" at bounding box center [1025, 145] width 119 height 28
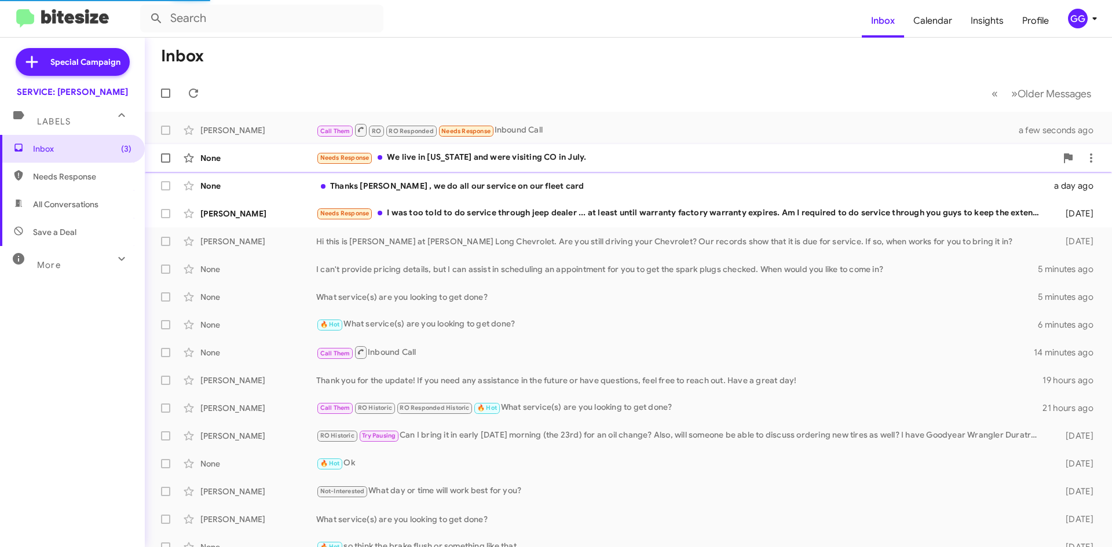
click at [584, 155] on div "Needs Response We live in [US_STATE] and were visiting CO in July." at bounding box center [686, 157] width 740 height 13
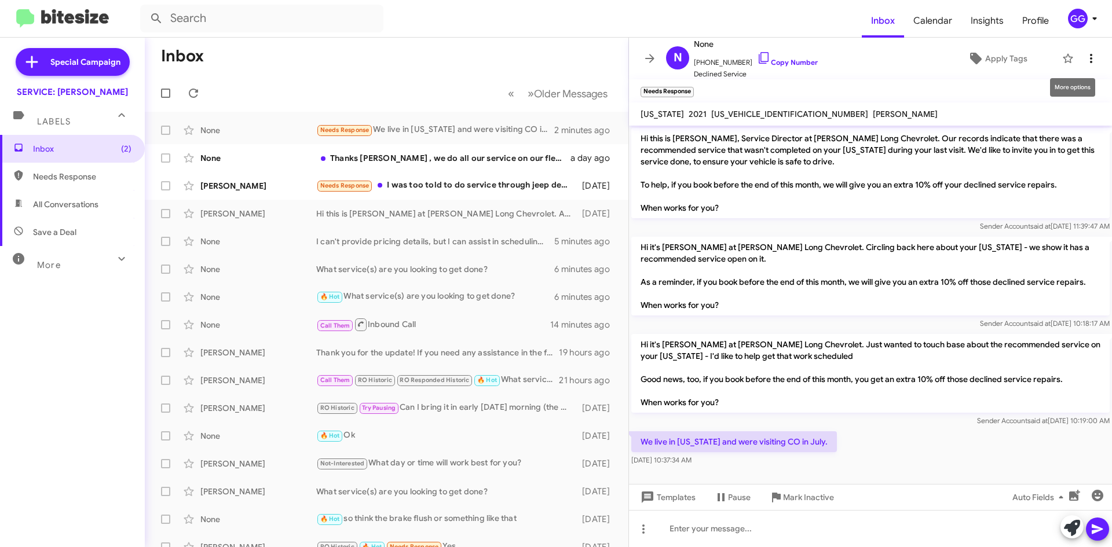
click at [1090, 55] on icon at bounding box center [1091, 58] width 2 height 9
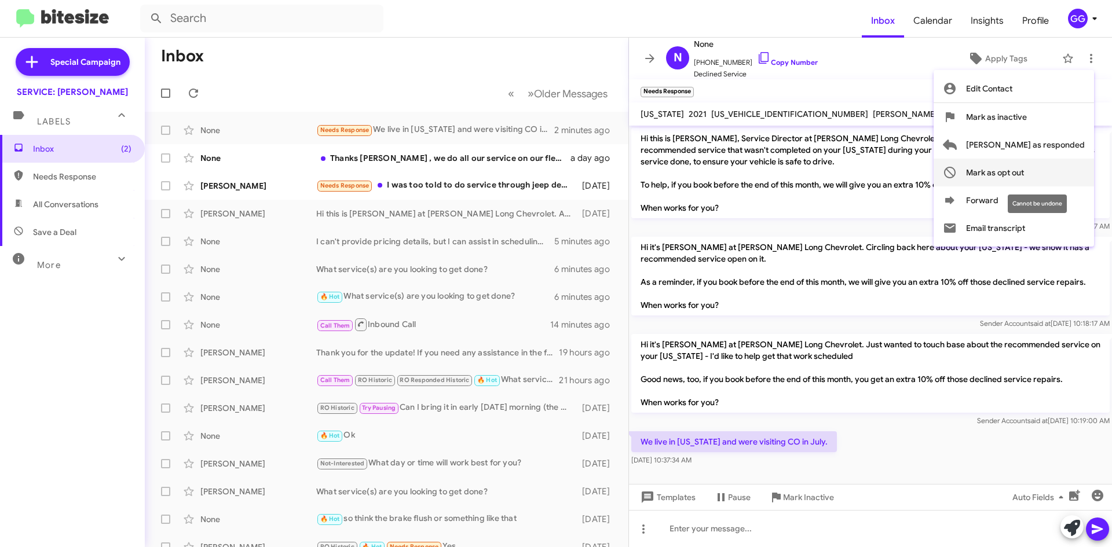
click at [1024, 173] on span "Mark as opt out" at bounding box center [995, 173] width 58 height 28
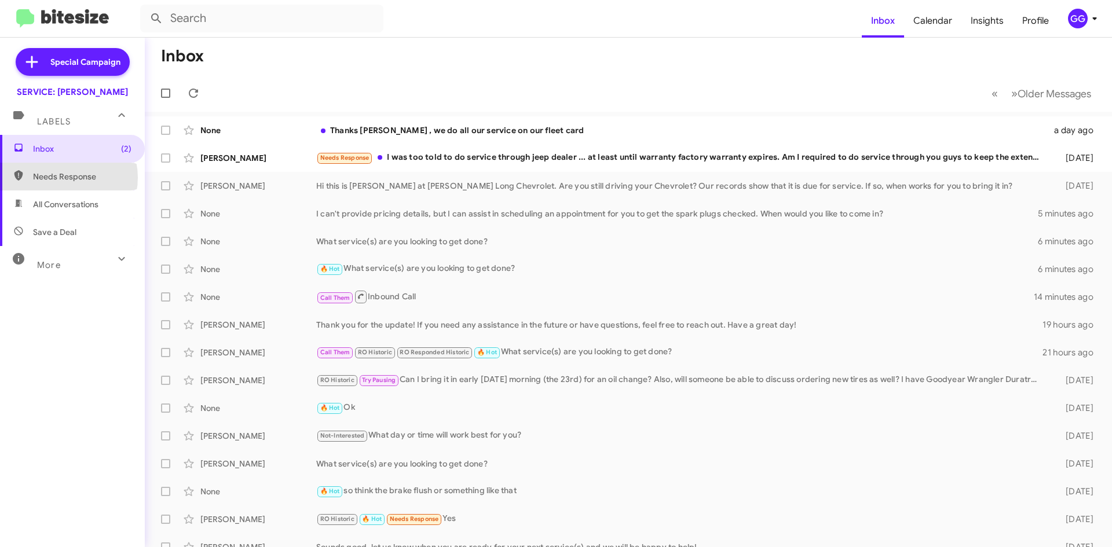
click at [63, 178] on span "Needs Response" at bounding box center [82, 177] width 98 height 12
type input "in:needs-response"
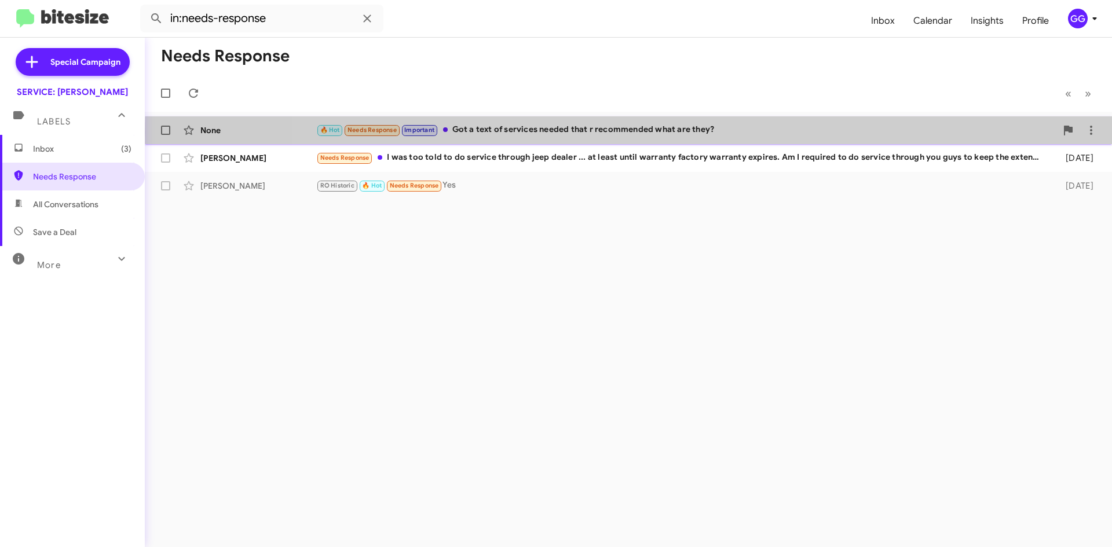
click at [663, 133] on div "🔥 Hot Needs Response Important Got a text of services needed that r recommended…" at bounding box center [686, 129] width 740 height 13
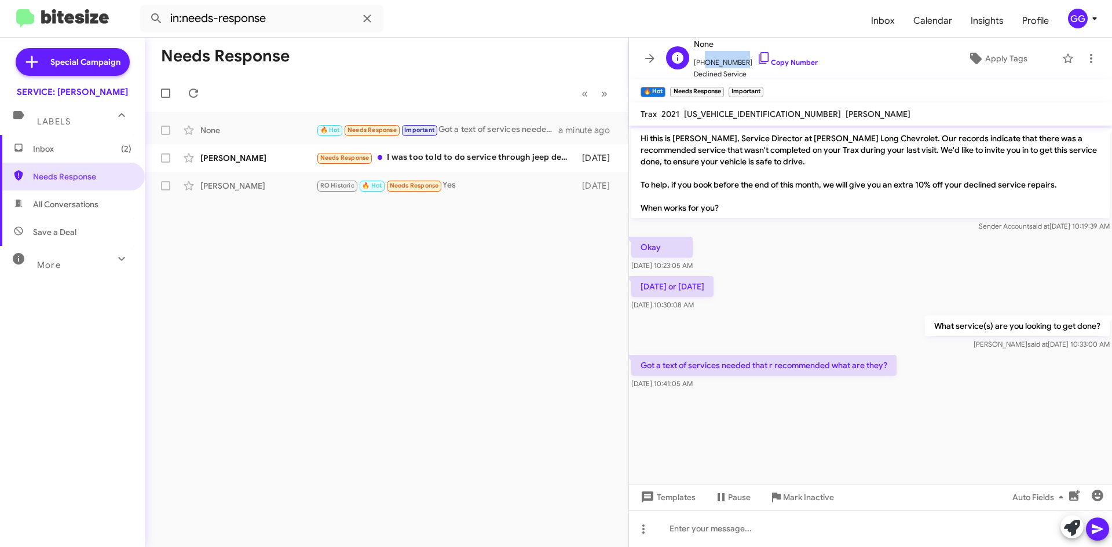
drag, startPoint x: 738, startPoint y: 61, endPoint x: 701, endPoint y: 64, distance: 37.2
click at [701, 64] on span "[PHONE_NUMBER] Copy Number" at bounding box center [756, 59] width 124 height 17
copy span "7194820639"
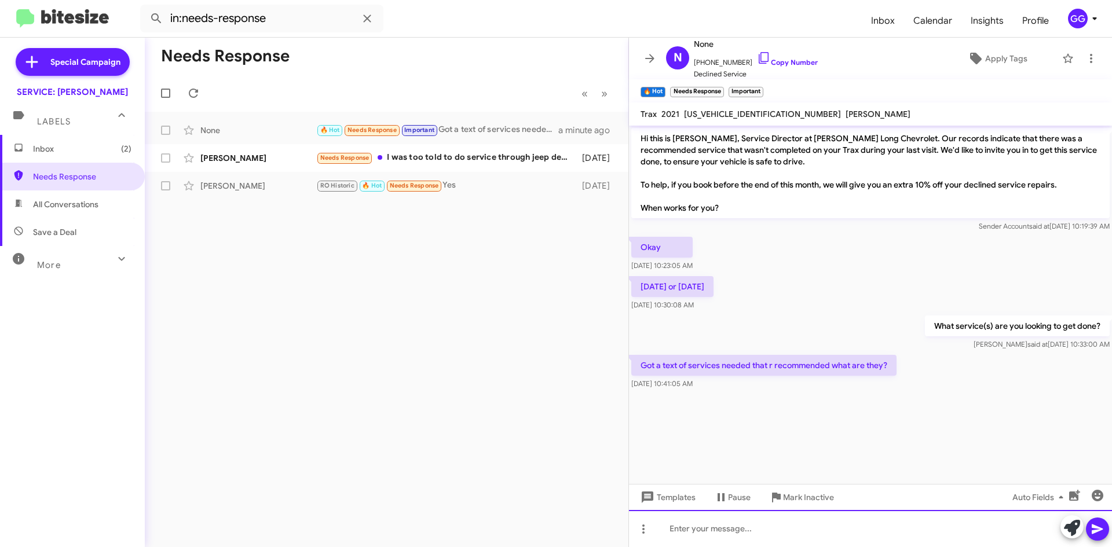
click at [723, 526] on div at bounding box center [870, 528] width 483 height 37
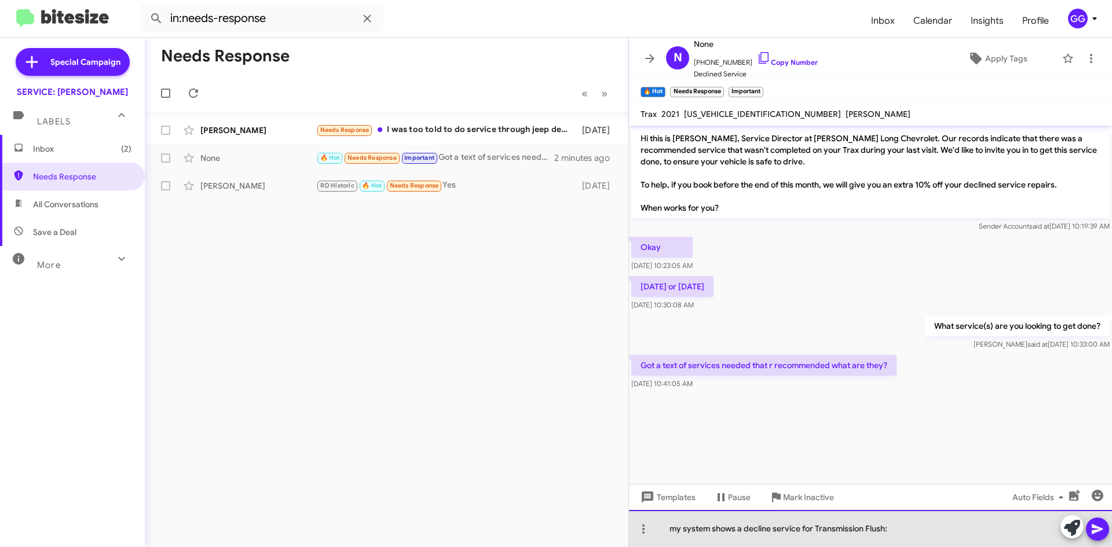
click at [888, 529] on div "my system shows a decline service for Transmission Flush:" at bounding box center [870, 528] width 483 height 37
click at [933, 531] on div "my system shows a decline service for a Transmission Flush and a" at bounding box center [870, 528] width 483 height 37
click at [675, 528] on div "my system shows a decline service for a Transmission Flush and a Transfer Case …" at bounding box center [870, 528] width 483 height 37
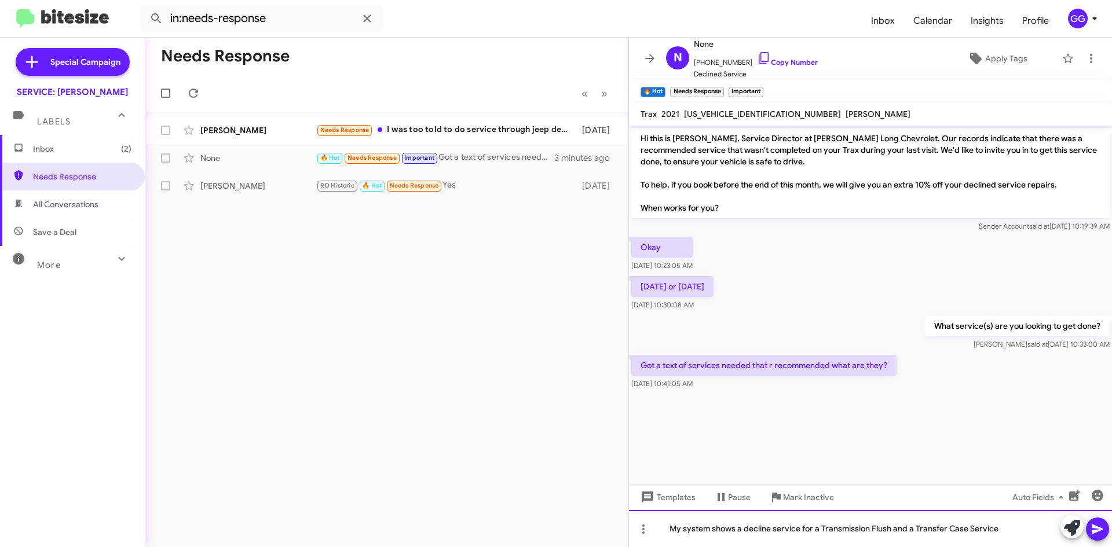
click at [1017, 536] on div "My system shows a decline service for a Transmission Flush and a Transfer Case …" at bounding box center [870, 528] width 483 height 37
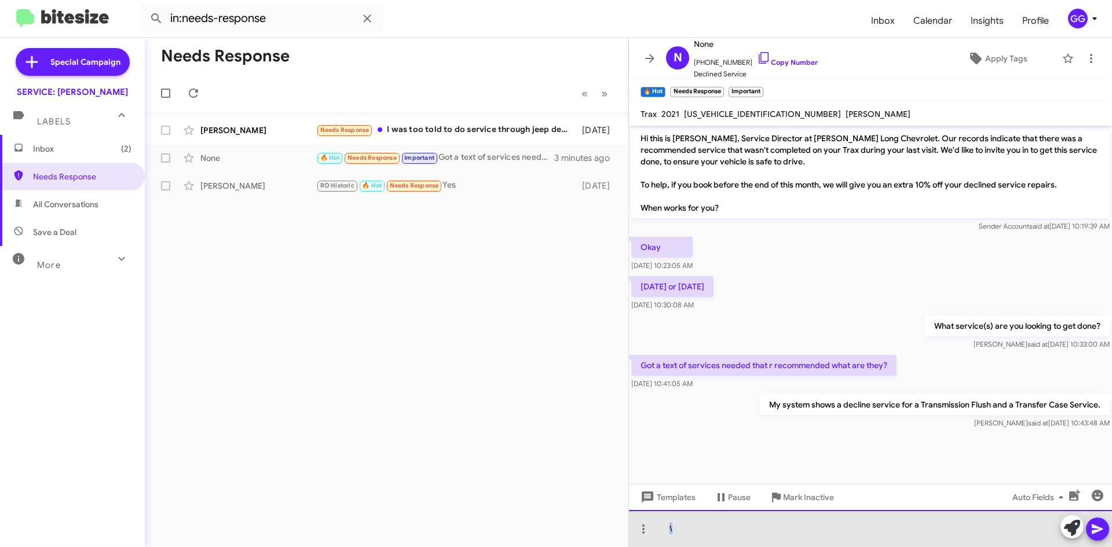
drag, startPoint x: 711, startPoint y: 531, endPoint x: 659, endPoint y: 538, distance: 52.0
click at [661, 538] on div "\" at bounding box center [870, 528] width 483 height 37
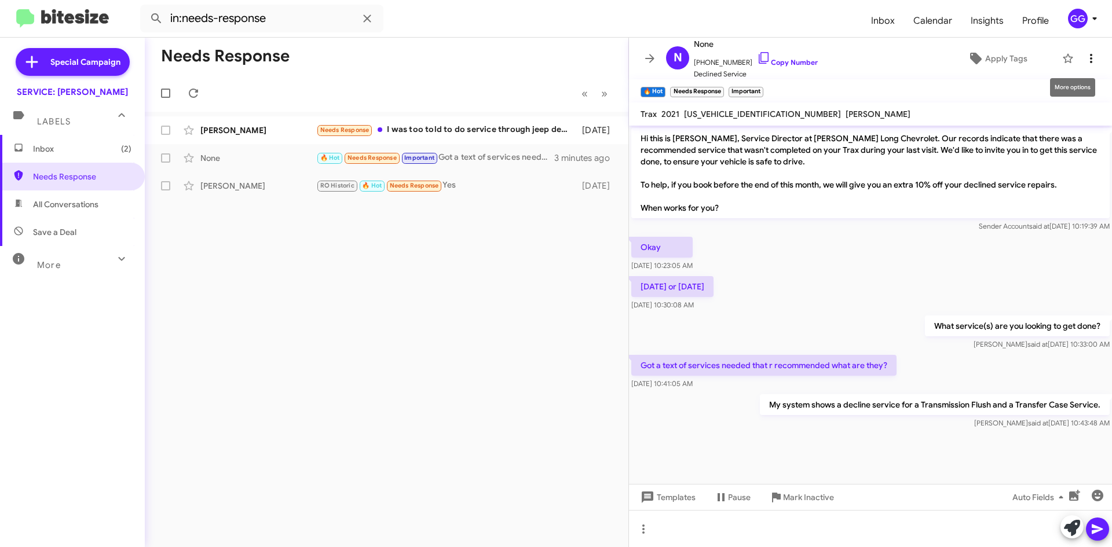
click at [1090, 54] on icon at bounding box center [1091, 58] width 2 height 9
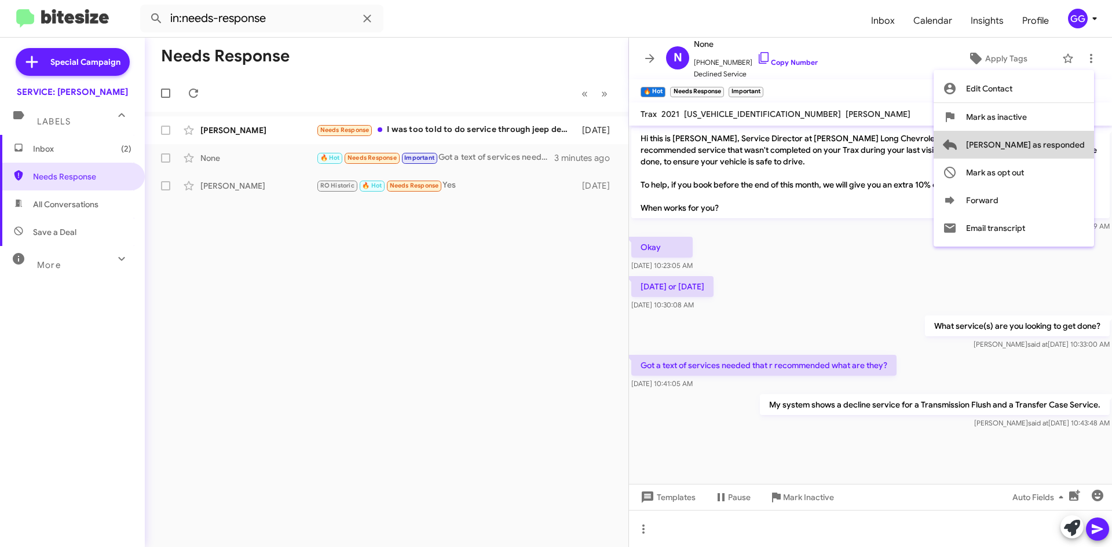
click at [1062, 143] on span "[PERSON_NAME] as responded" at bounding box center [1025, 145] width 119 height 28
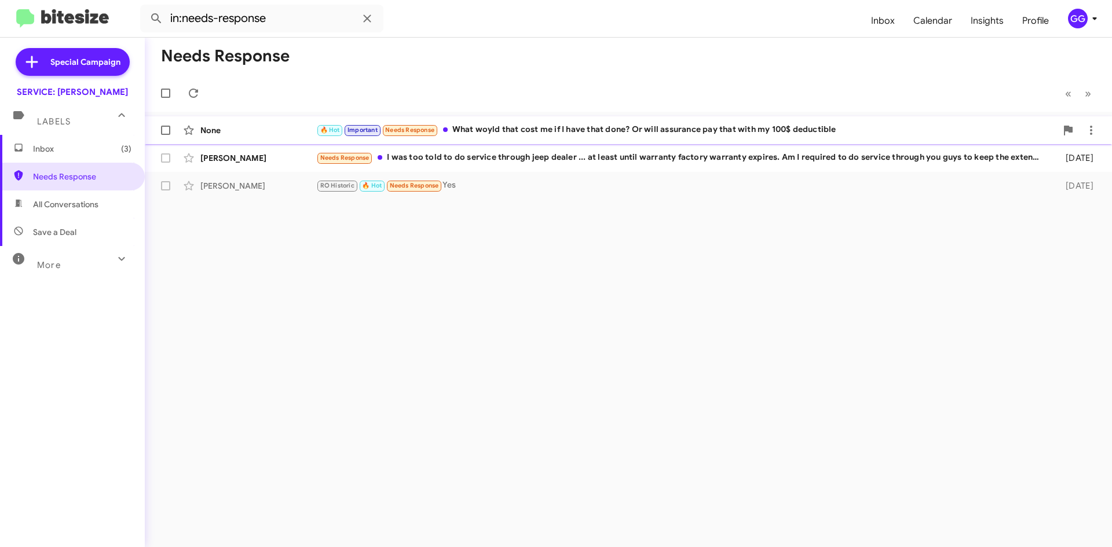
click at [720, 134] on div "🔥 Hot Important Needs Response What woyld that cost me if I have that done? Or …" at bounding box center [686, 129] width 740 height 13
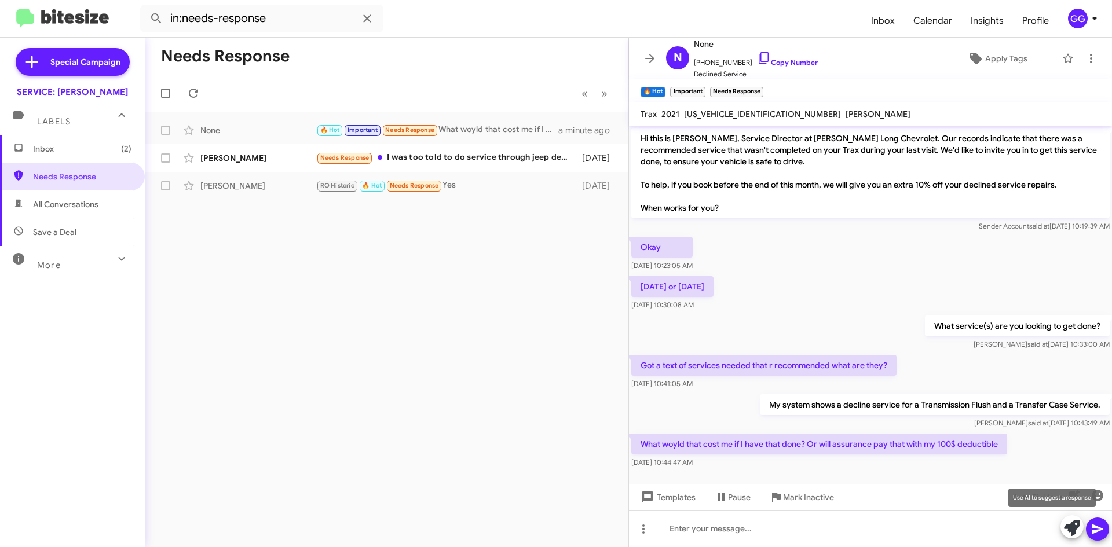
click at [1065, 533] on icon at bounding box center [1072, 528] width 16 height 16
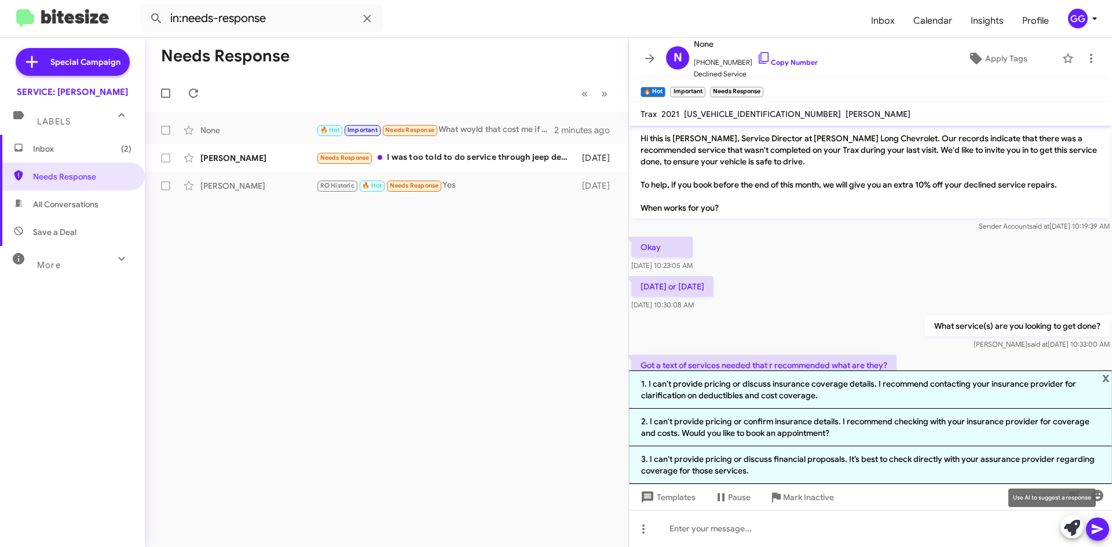
click at [1072, 527] on icon at bounding box center [1072, 528] width 16 height 16
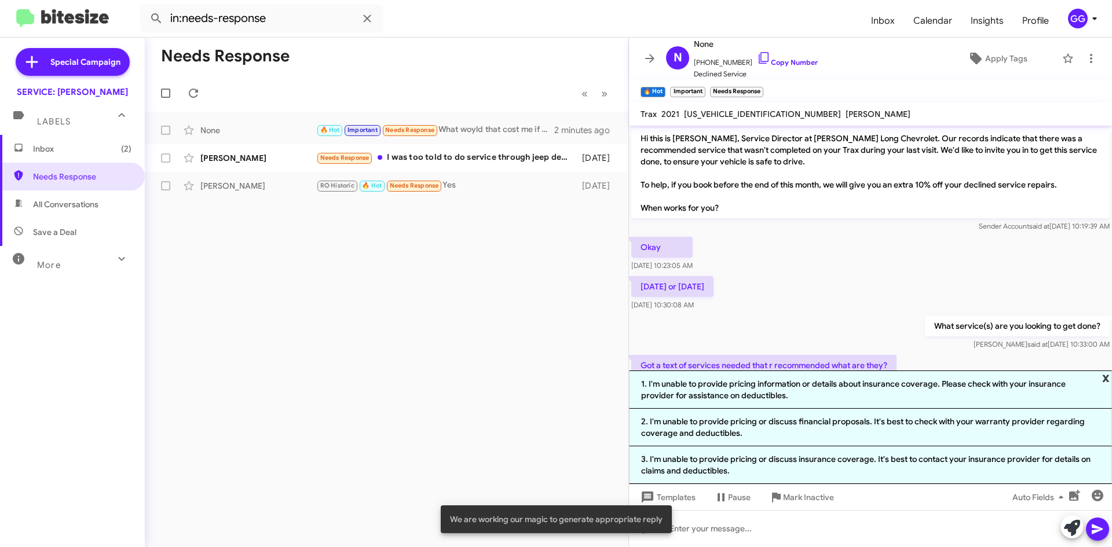
click at [1103, 378] on span "x" at bounding box center [1106, 378] width 8 height 14
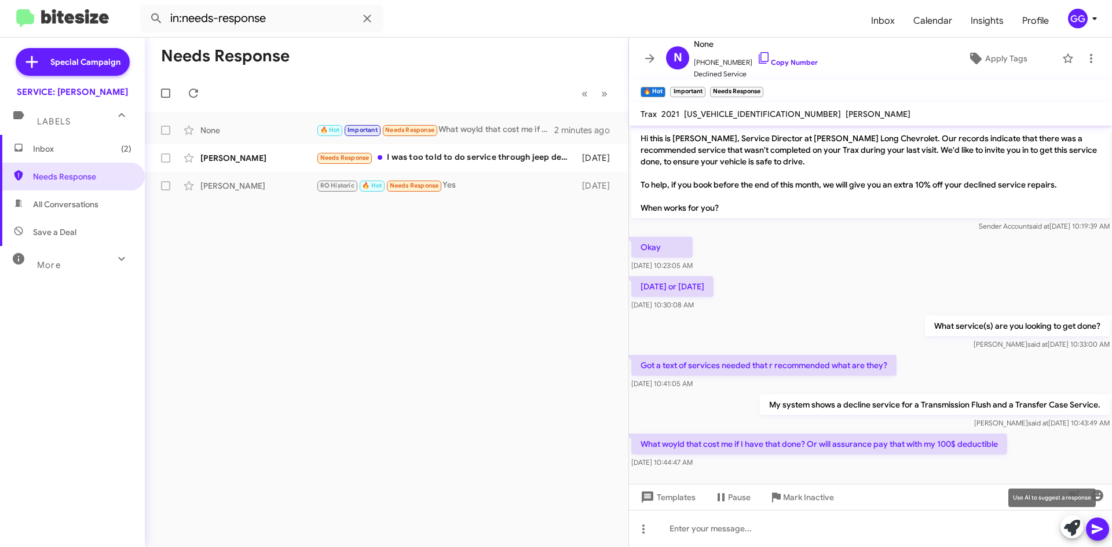
click at [1070, 527] on icon at bounding box center [1072, 528] width 16 height 16
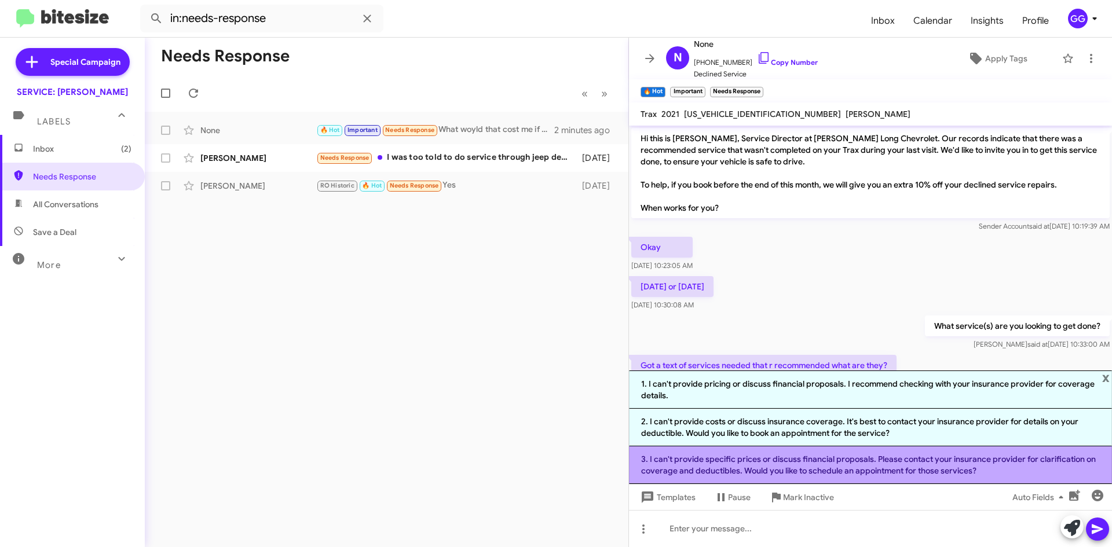
click at [868, 459] on li "3. I can't provide specific prices or discuss financial proposals. Please conta…" at bounding box center [870, 465] width 483 height 38
click at [868, 459] on div "[DATE] 10:44:47 AM" at bounding box center [819, 463] width 376 height 12
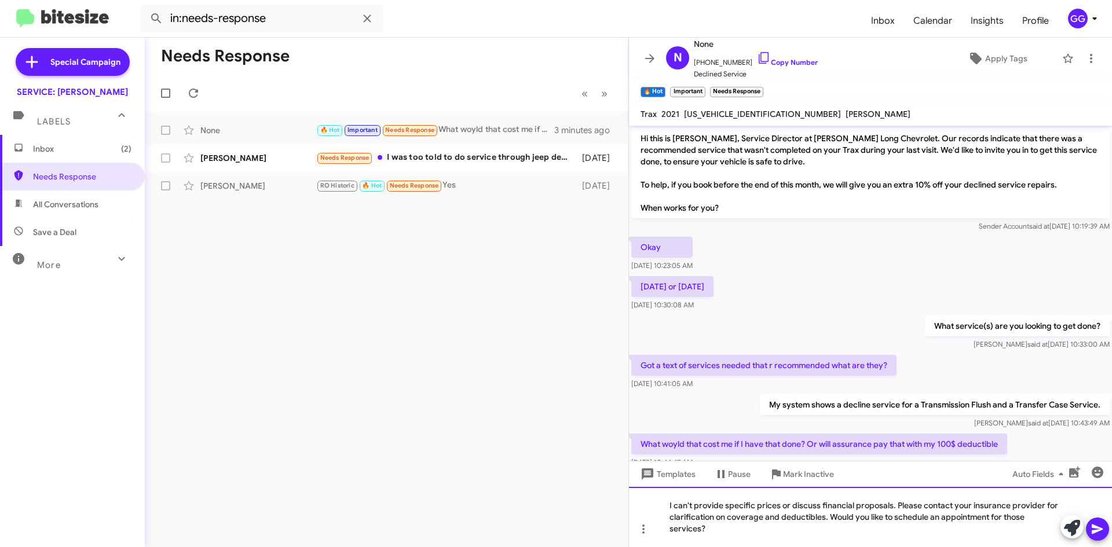
click at [705, 529] on div "I can't provide specific prices or discuss financial proposals. Please contact …" at bounding box center [870, 517] width 483 height 60
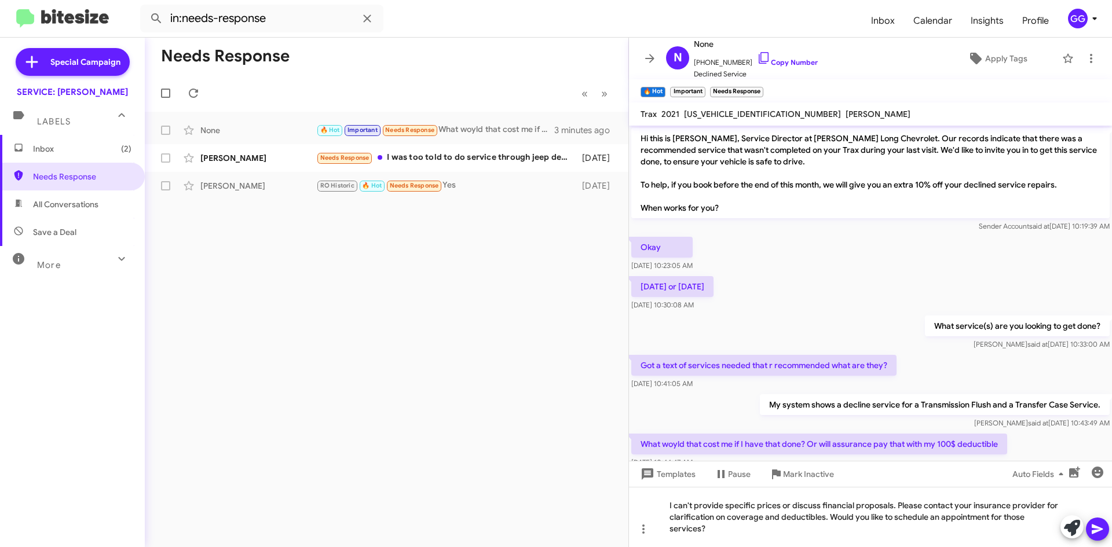
click at [1097, 525] on icon at bounding box center [1097, 529] width 14 height 14
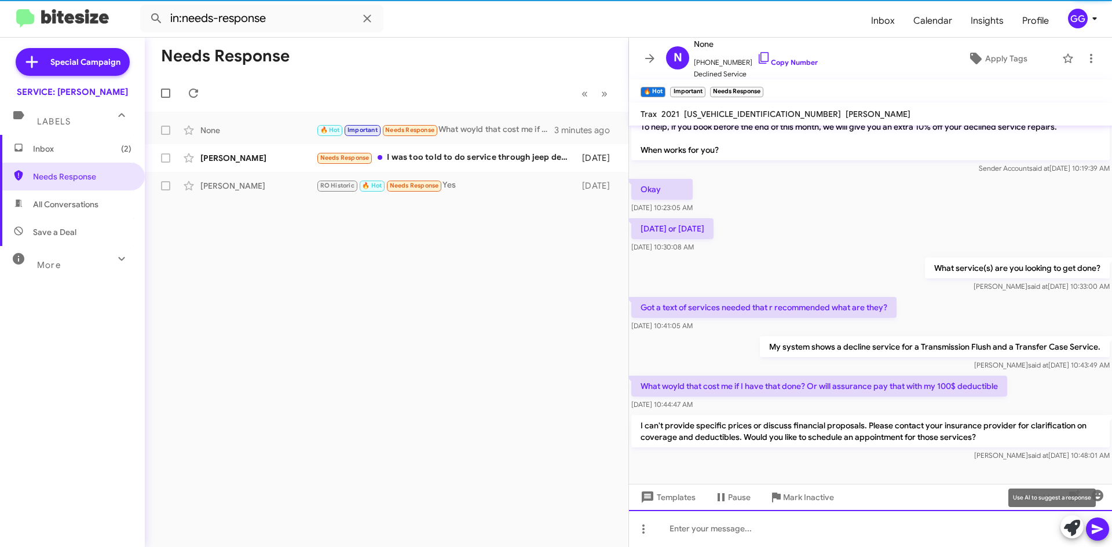
scroll to position [61, 0]
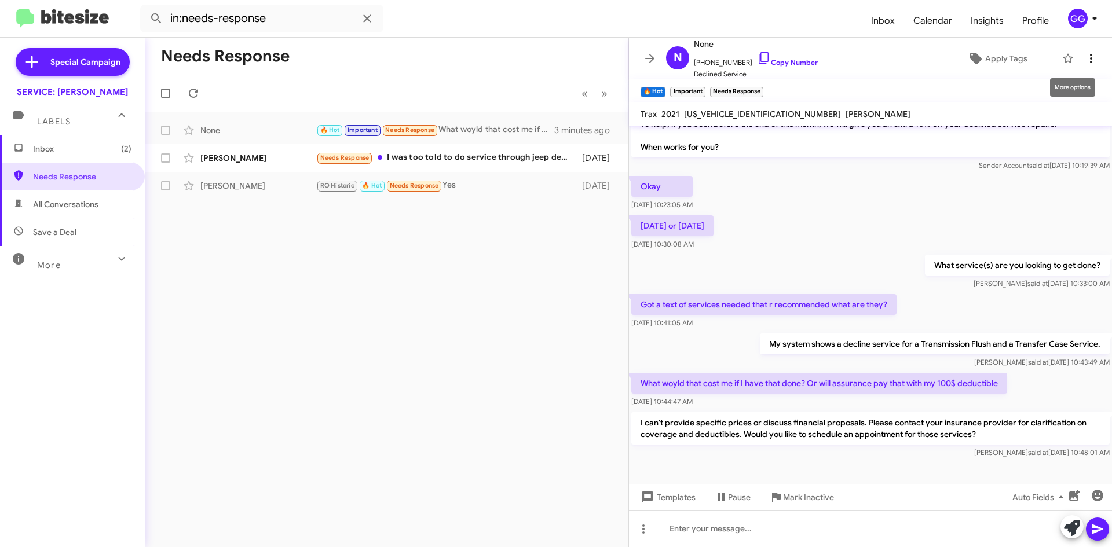
click at [1085, 57] on icon at bounding box center [1091, 59] width 14 height 14
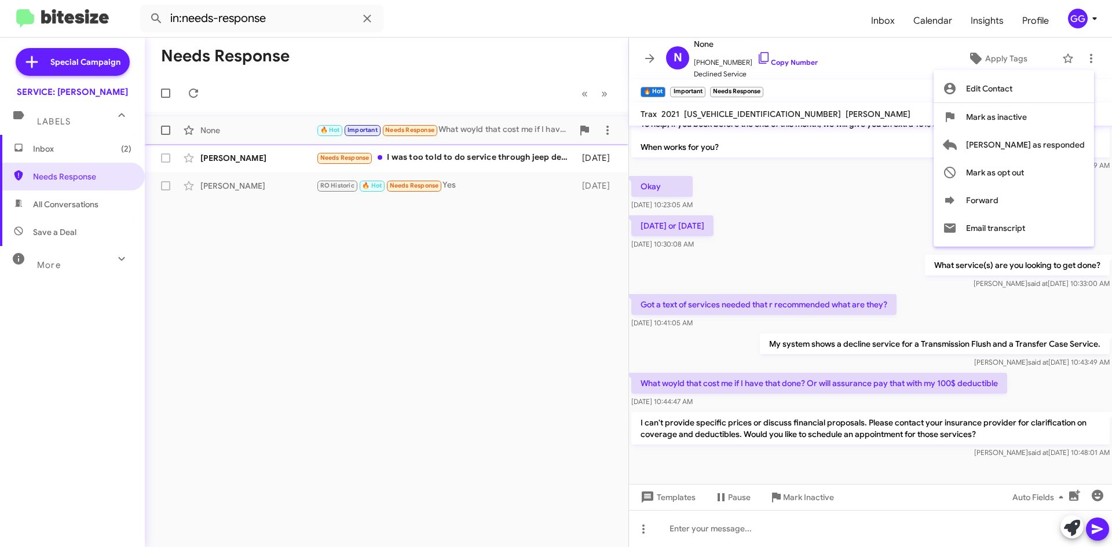
click at [1010, 138] on button "[PERSON_NAME] as responded" at bounding box center [1013, 145] width 160 height 28
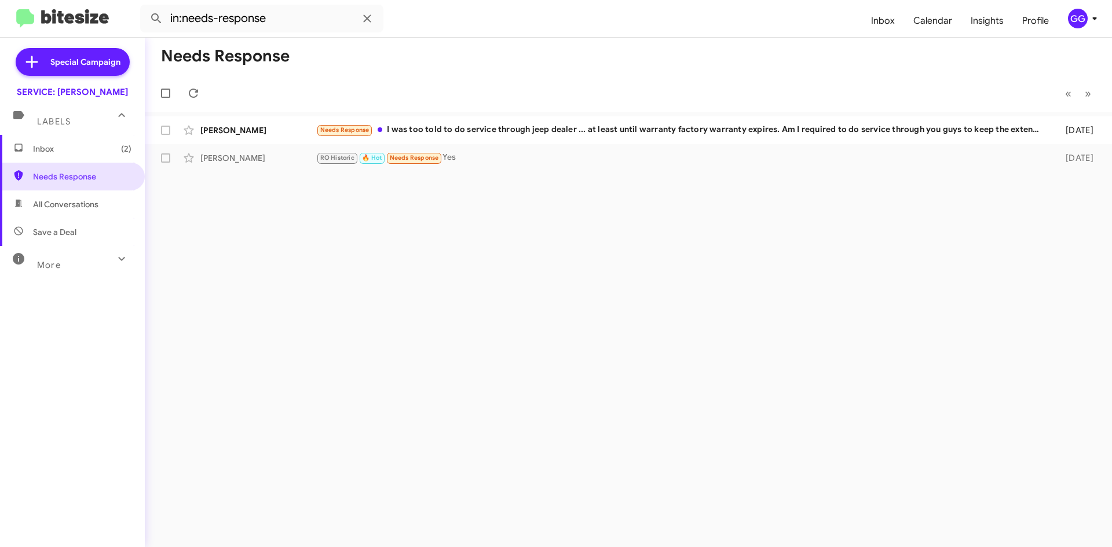
click at [78, 206] on span "All Conversations" at bounding box center [65, 205] width 65 height 12
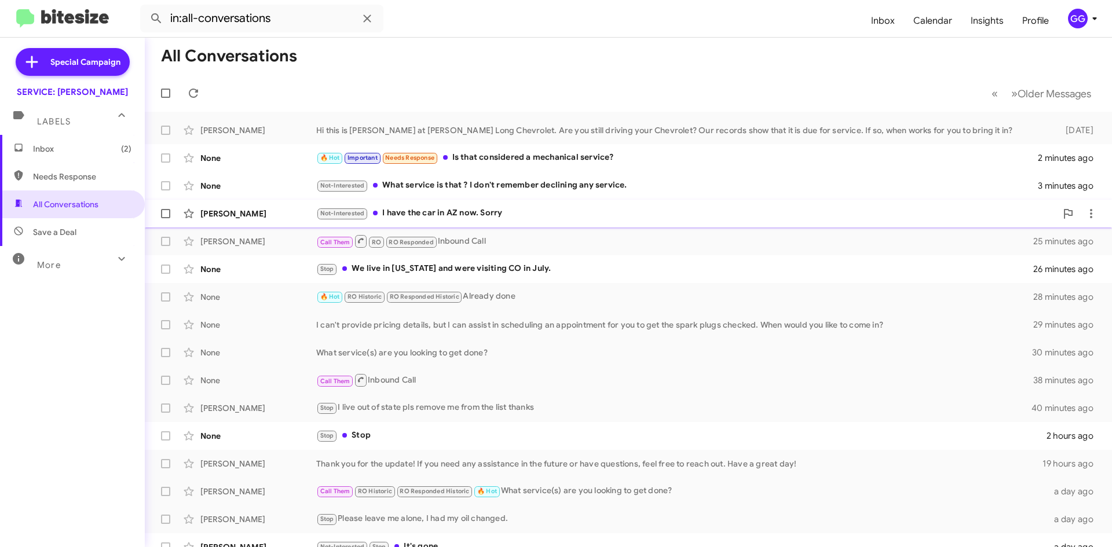
click at [534, 217] on div "Not-Interested I have the car in AZ now. Sorry" at bounding box center [686, 213] width 740 height 13
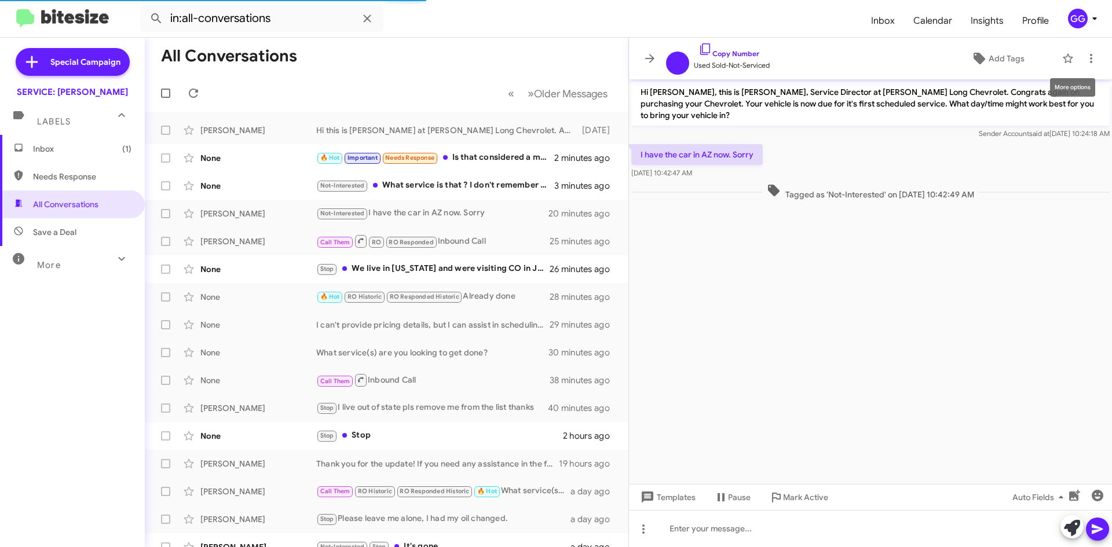
click at [1095, 64] on mat-toolbar "Copy Number Used Sold-Not-Serviced Add Tags" at bounding box center [870, 59] width 483 height 42
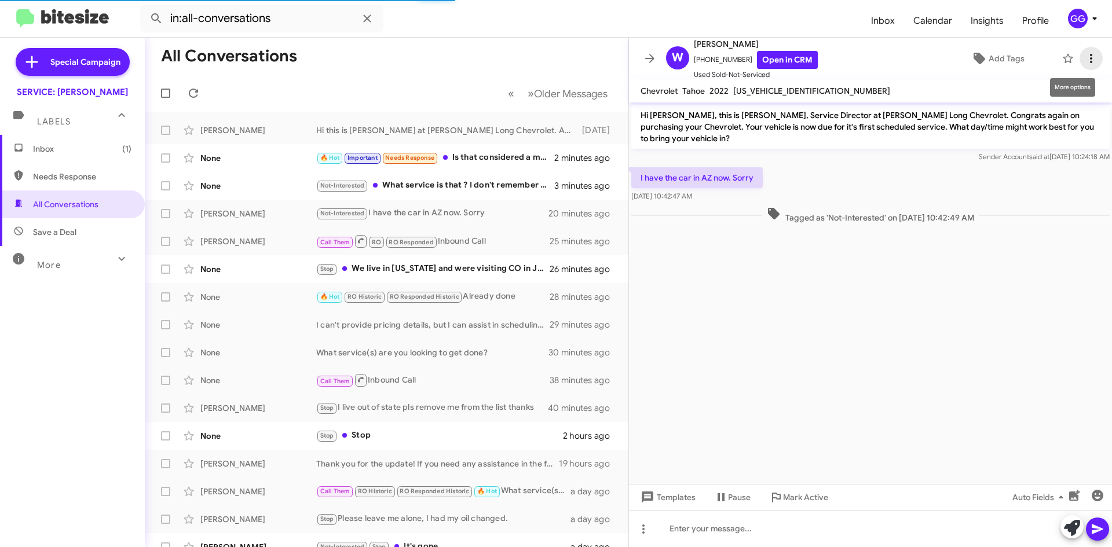
click at [1088, 60] on icon at bounding box center [1091, 59] width 14 height 14
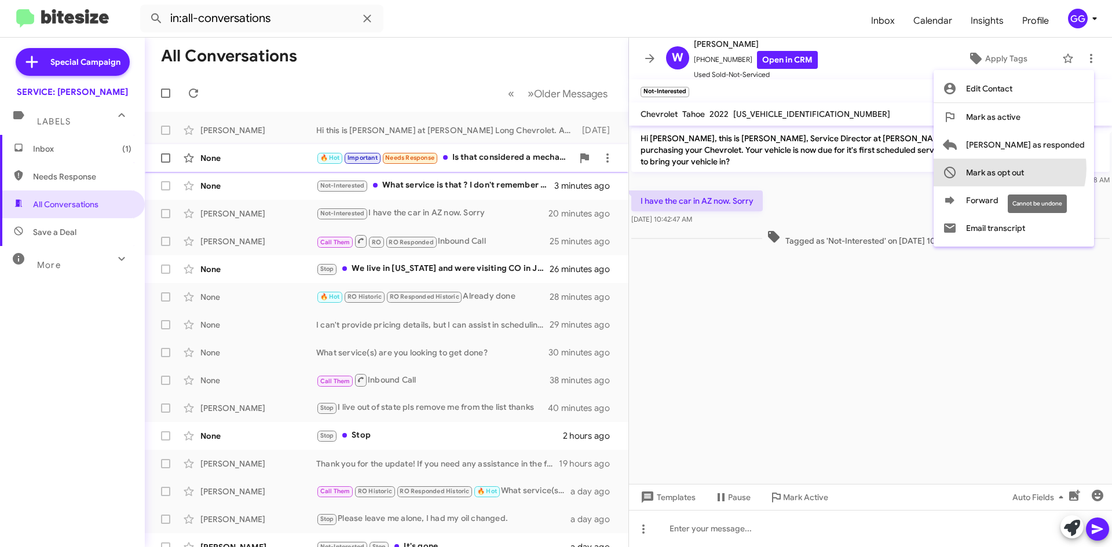
click at [1024, 170] on span "Mark as opt out" at bounding box center [995, 173] width 58 height 28
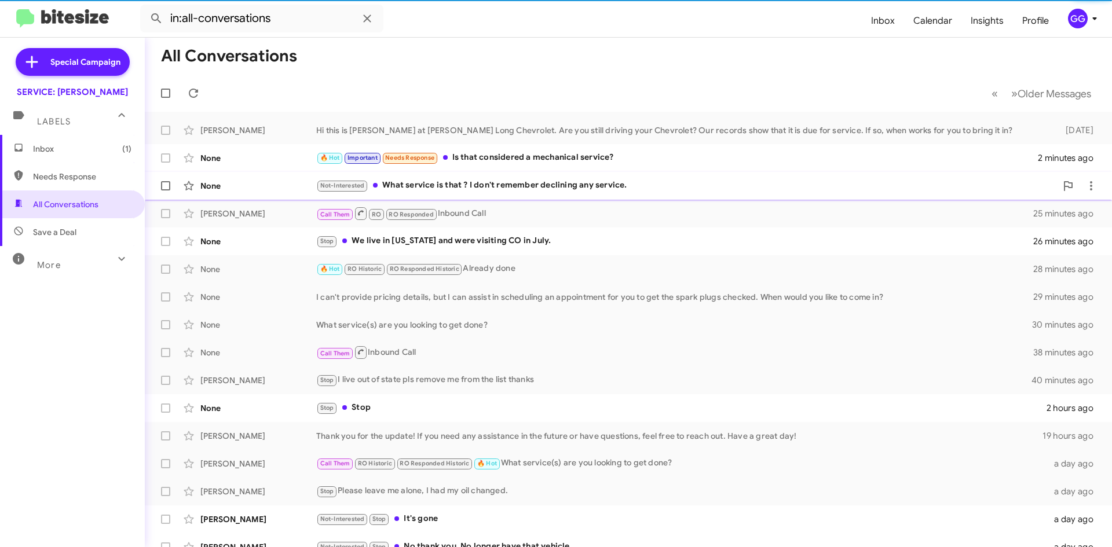
click at [651, 187] on div "Not-Interested What service is that ? I don't remember declining any service." at bounding box center [686, 185] width 740 height 13
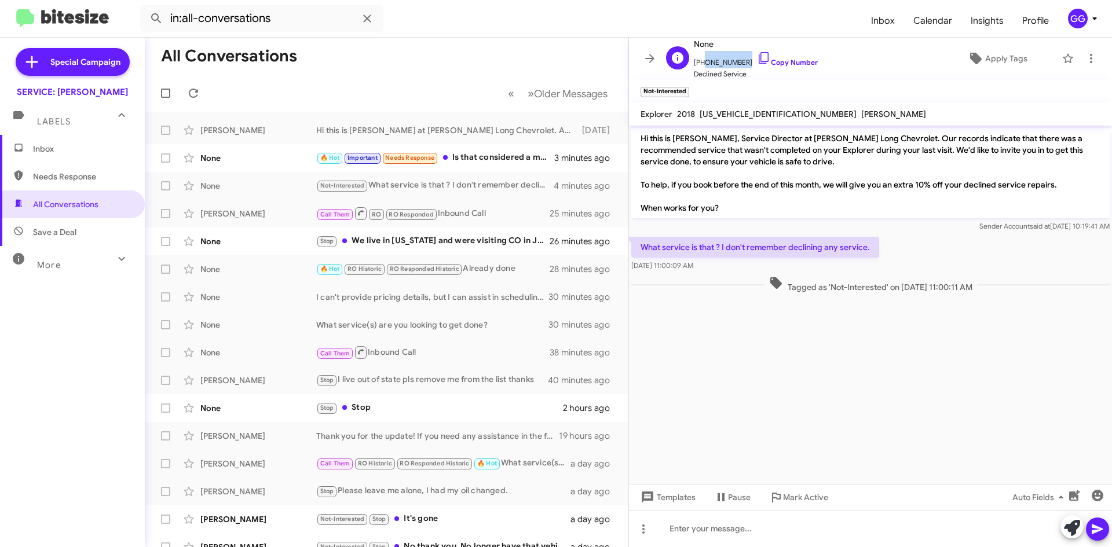
drag, startPoint x: 736, startPoint y: 60, endPoint x: 701, endPoint y: 64, distance: 35.5
click at [701, 64] on span "+18066792711 Copy Number" at bounding box center [756, 59] width 124 height 17
copy span "8066792711"
click at [600, 189] on icon at bounding box center [607, 186] width 14 height 14
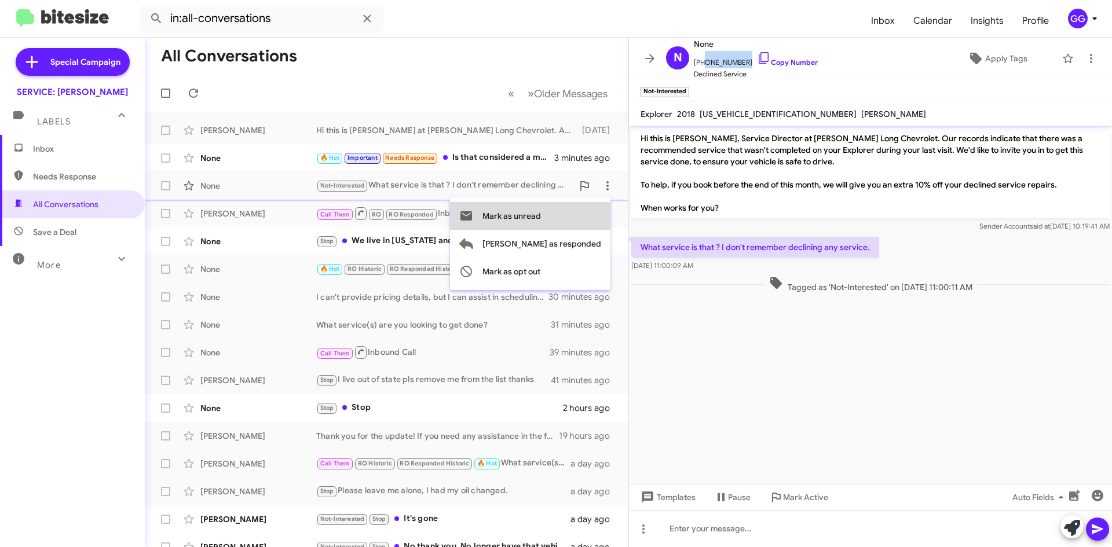
click at [541, 216] on span "Mark as unread" at bounding box center [511, 216] width 58 height 28
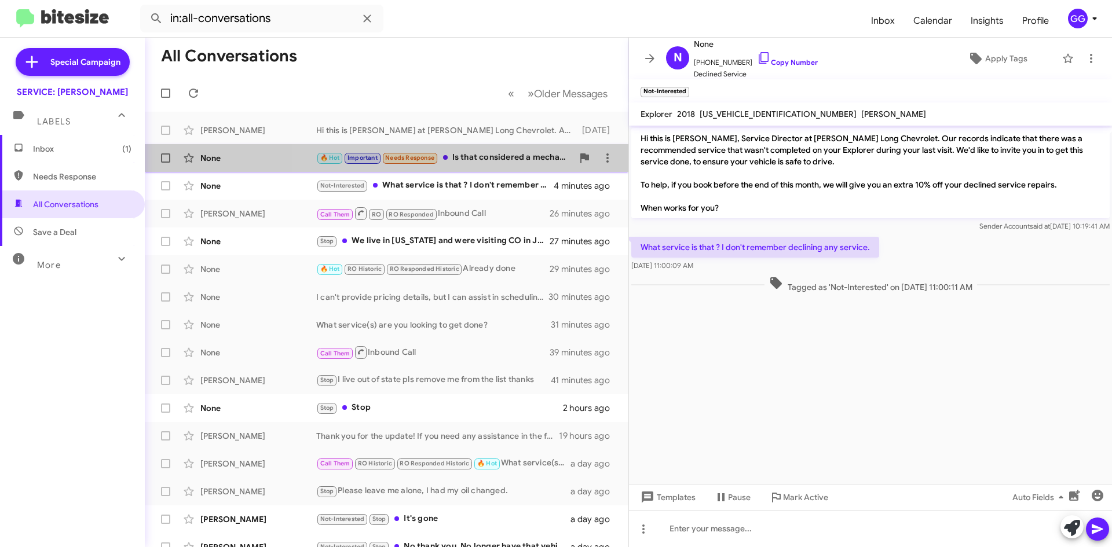
click at [515, 162] on div "🔥 Hot Important Needs Response Is that considered a mechanical service?" at bounding box center [444, 157] width 256 height 13
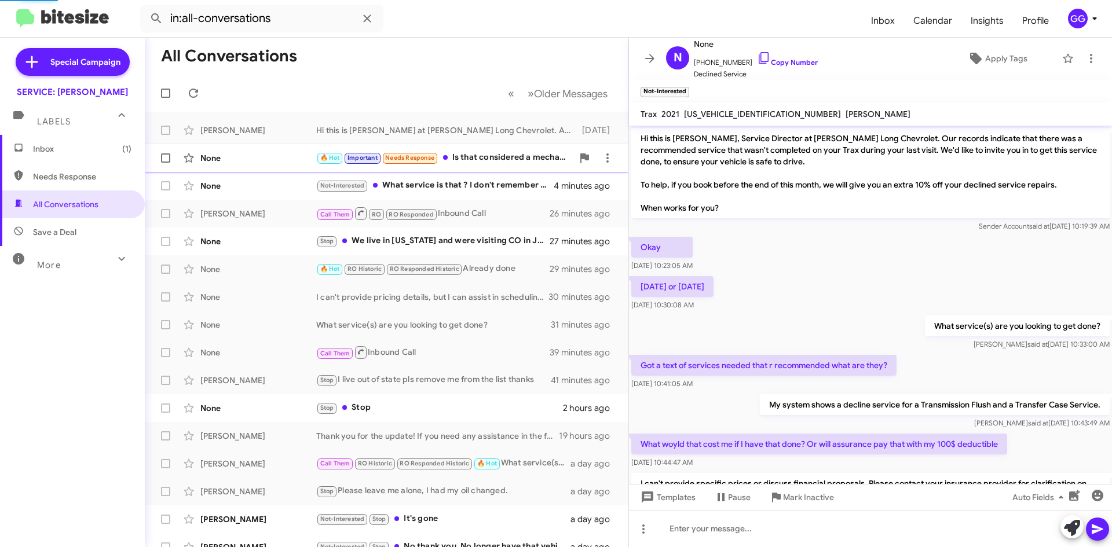
scroll to position [103, 0]
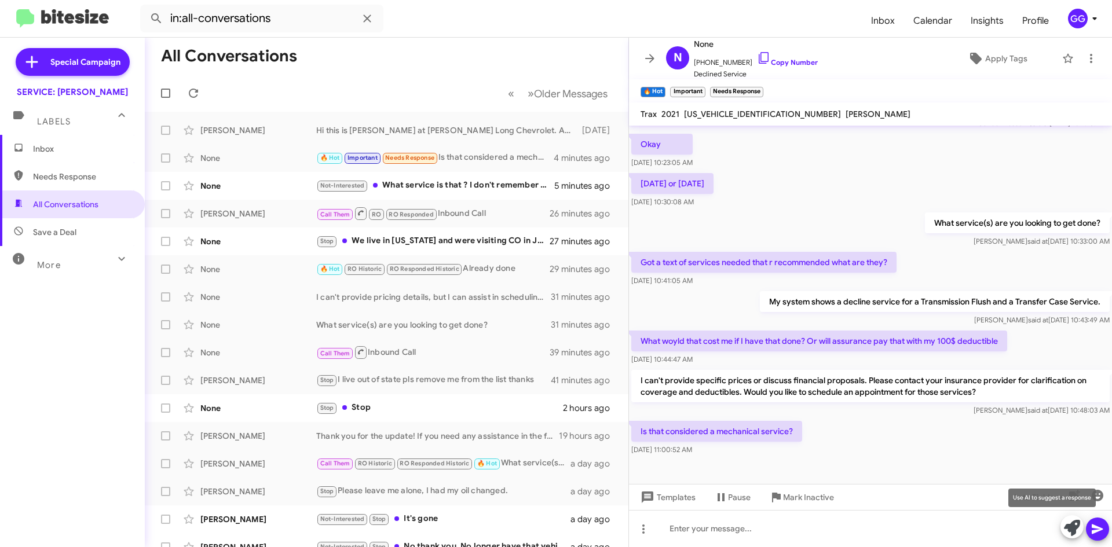
click at [1073, 527] on icon at bounding box center [1072, 528] width 16 height 16
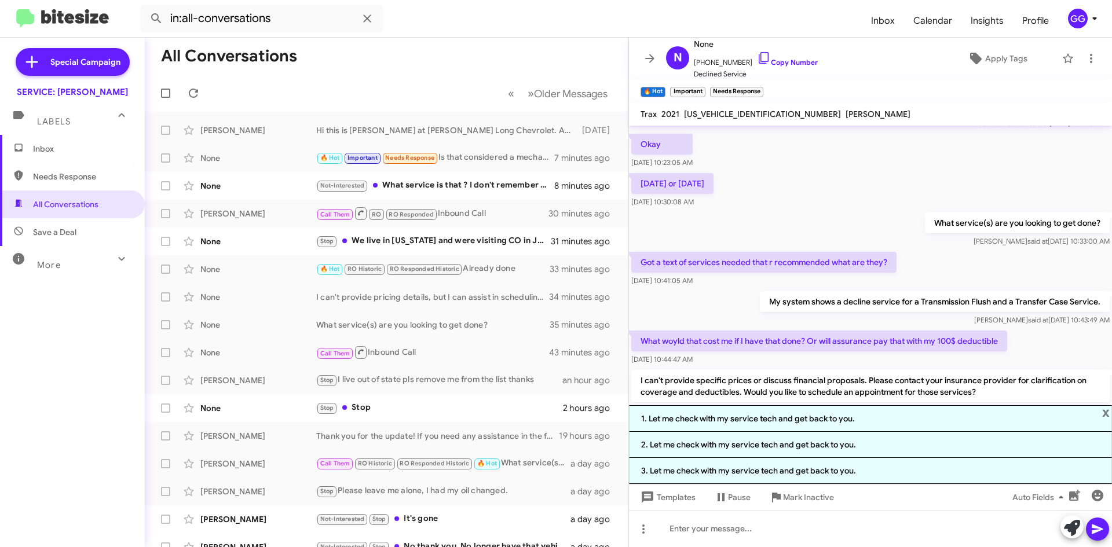
click at [814, 421] on li "1. Let me check with my service tech and get back to you." at bounding box center [870, 418] width 483 height 27
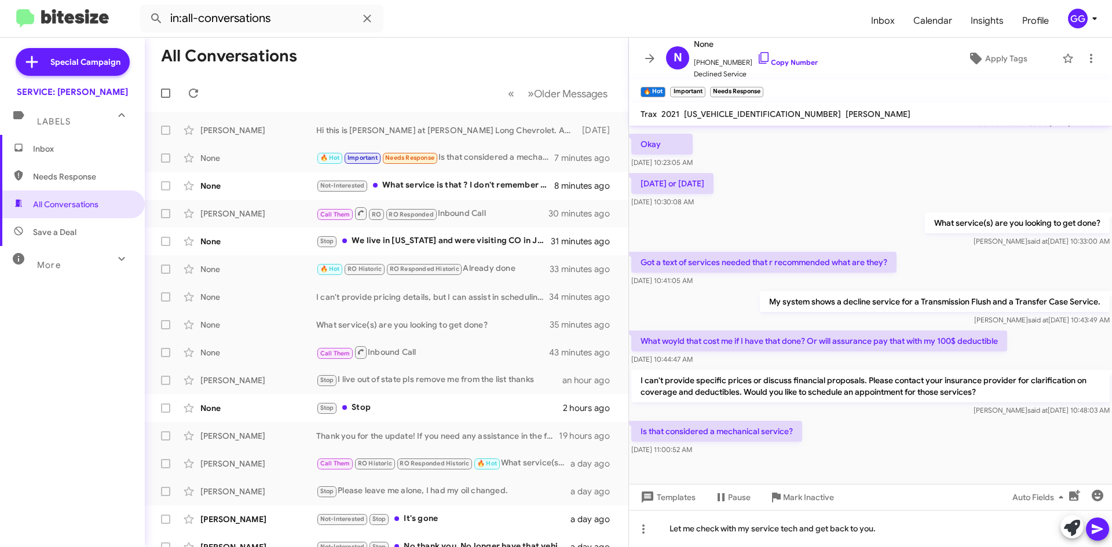
click at [1099, 534] on icon at bounding box center [1097, 529] width 14 height 14
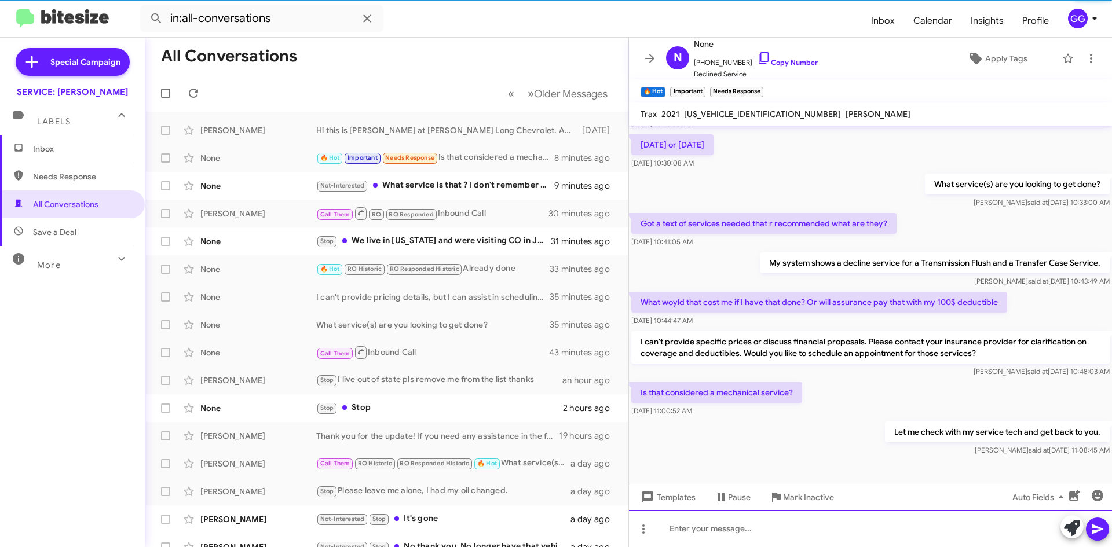
scroll to position [145, 0]
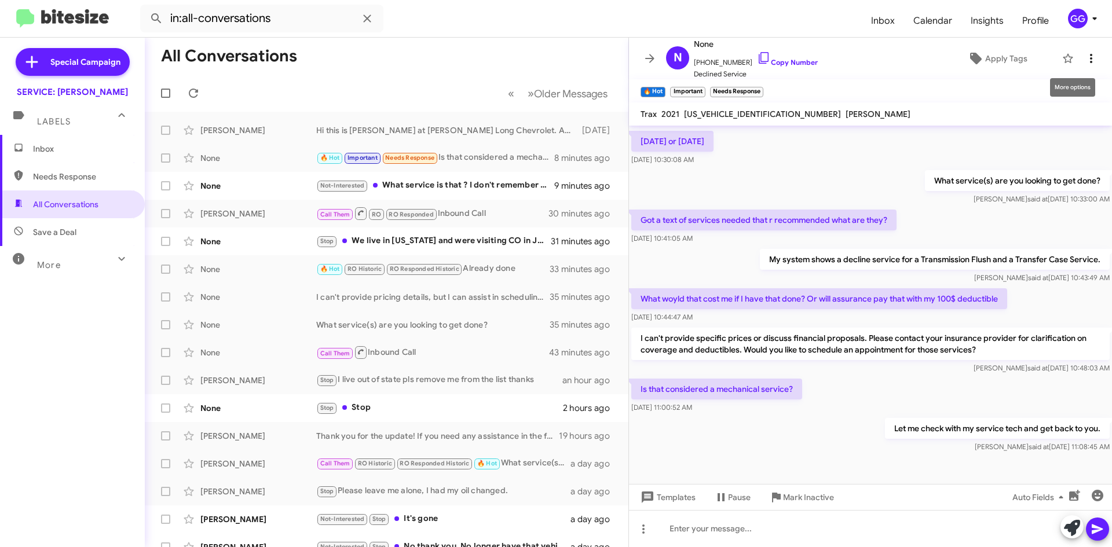
click at [1084, 61] on icon at bounding box center [1091, 59] width 14 height 14
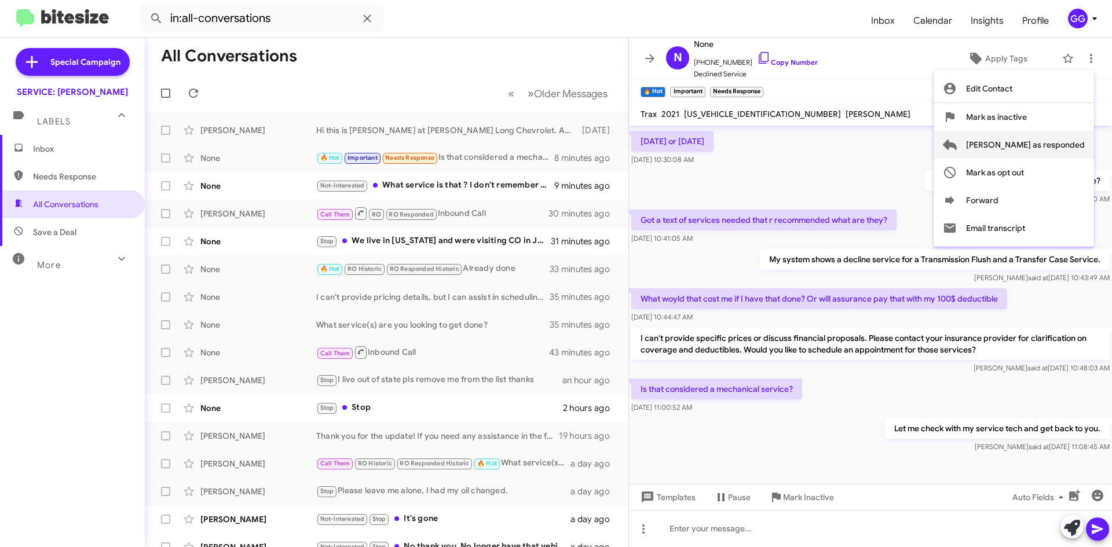
click at [1047, 142] on span "[PERSON_NAME] as responded" at bounding box center [1025, 145] width 119 height 28
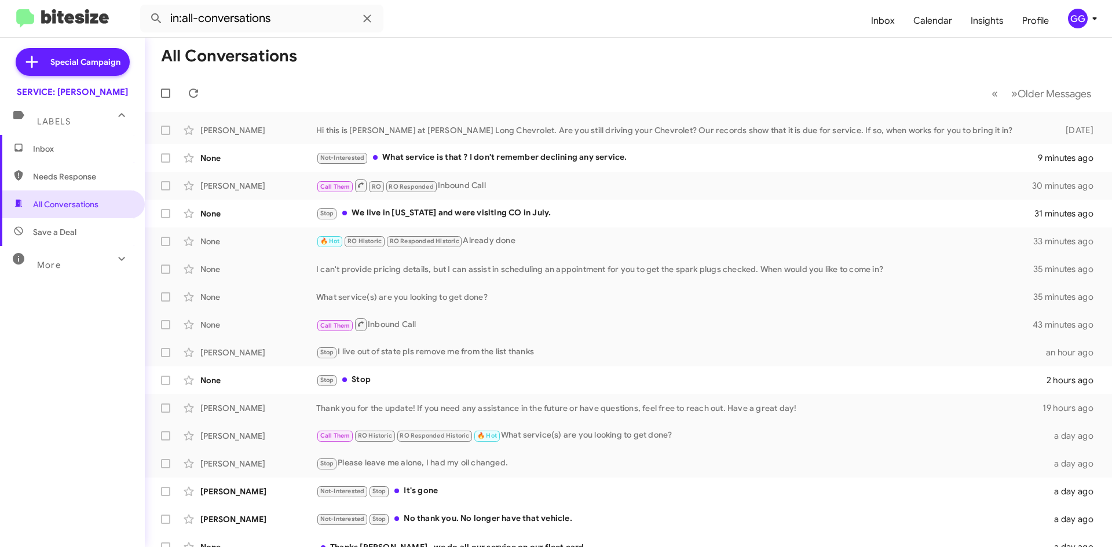
click at [87, 184] on span "Needs Response" at bounding box center [72, 177] width 145 height 28
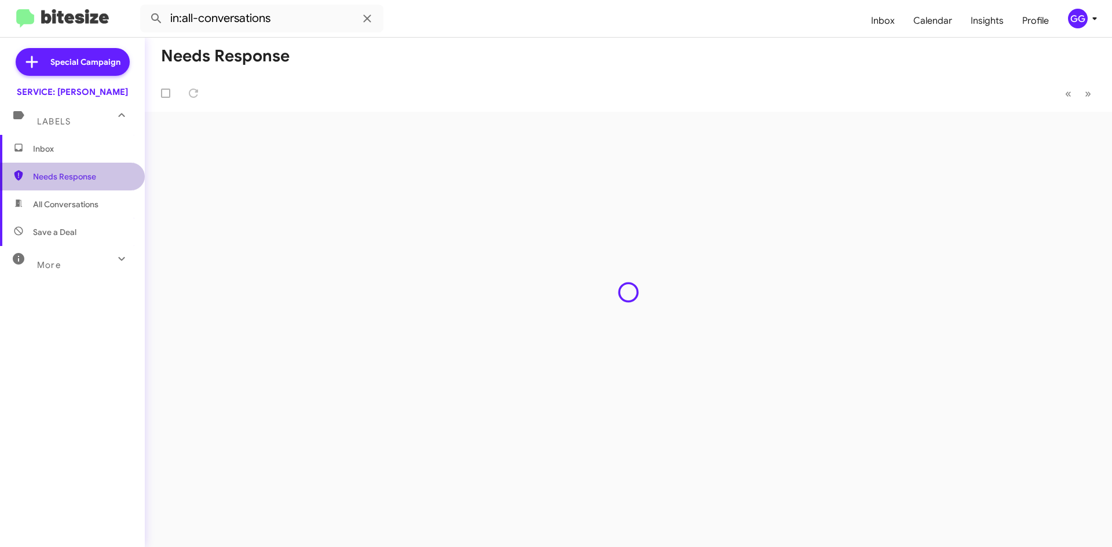
type input "in:needs-response"
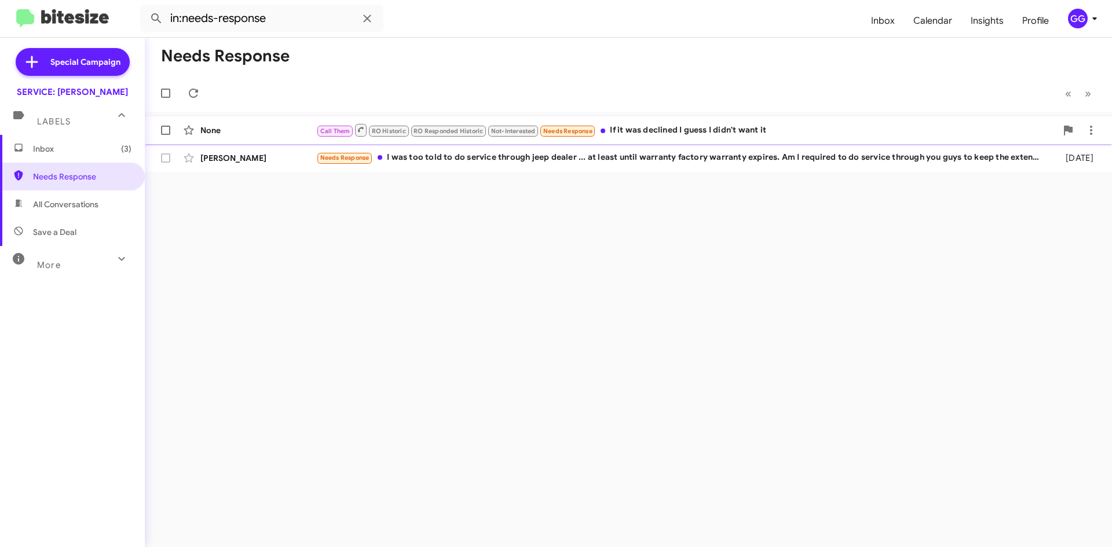
click at [724, 130] on div "Call Them RO Historic RO Responded Historic Not-Interested Needs Response If it…" at bounding box center [686, 130] width 740 height 14
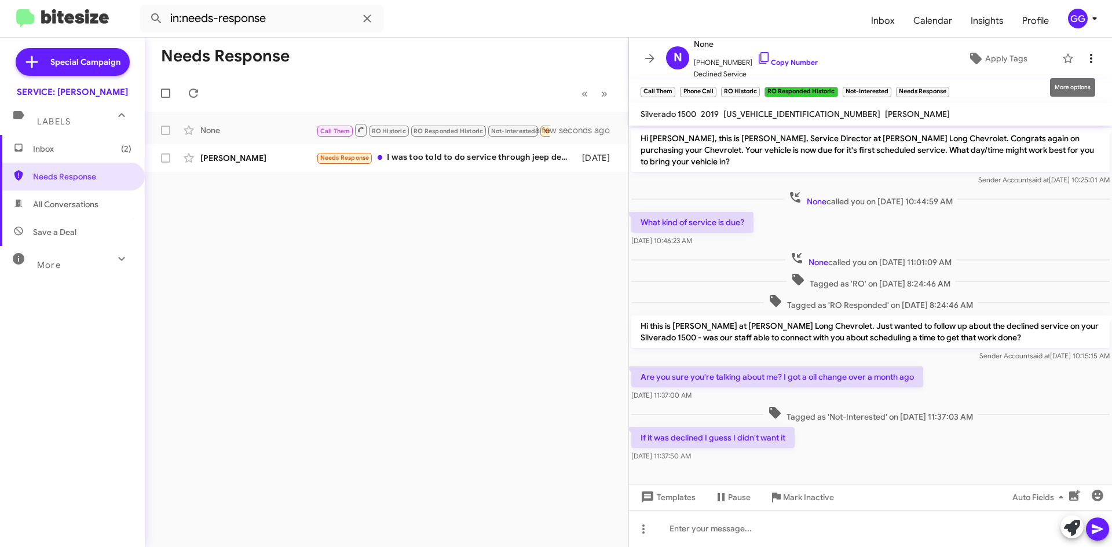
click at [1087, 61] on icon at bounding box center [1091, 59] width 14 height 14
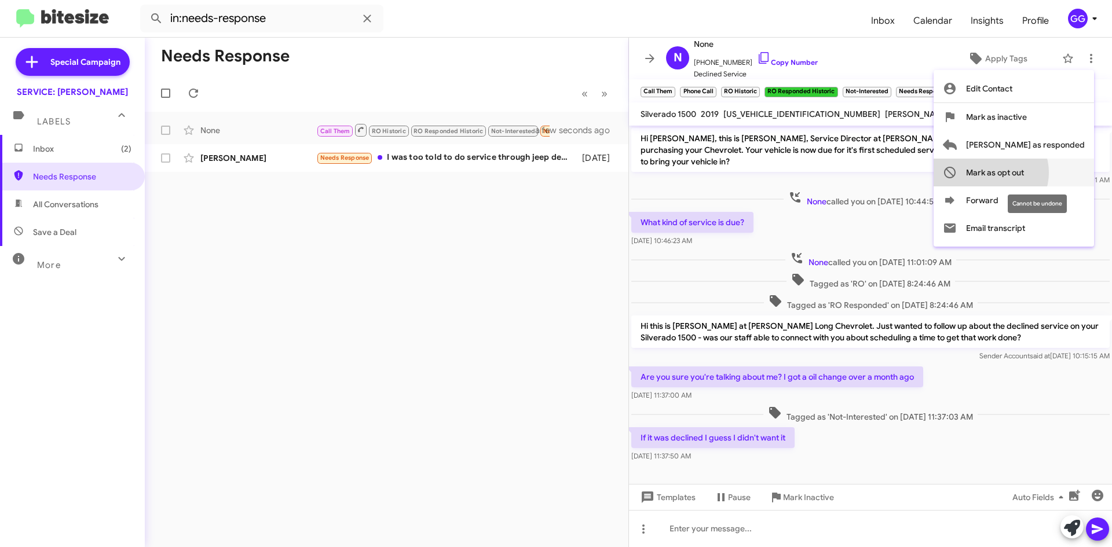
click at [1024, 174] on span "Mark as opt out" at bounding box center [995, 173] width 58 height 28
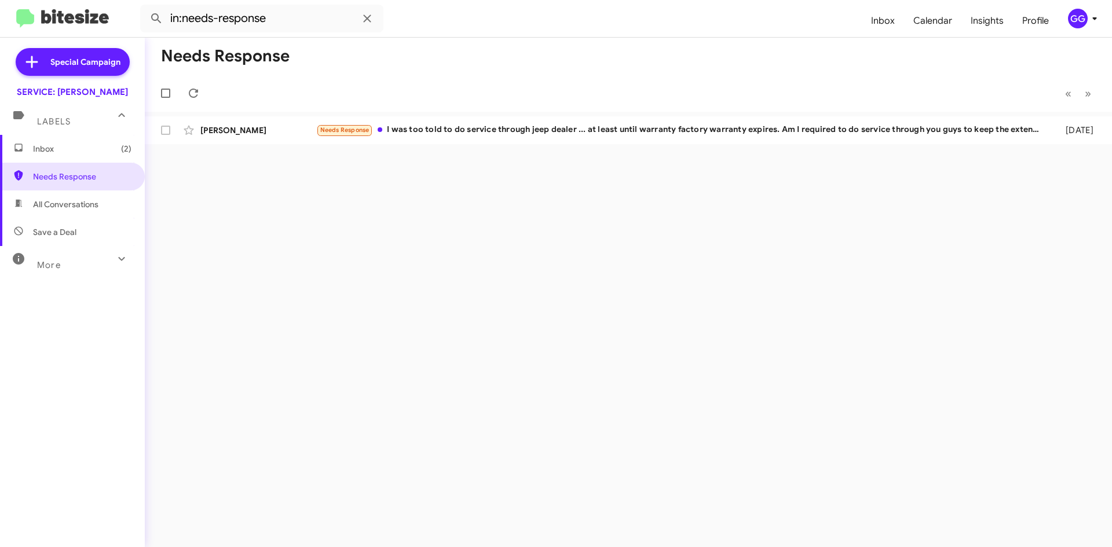
click at [81, 204] on span "All Conversations" at bounding box center [65, 205] width 65 height 12
type input "in:all-conversations"
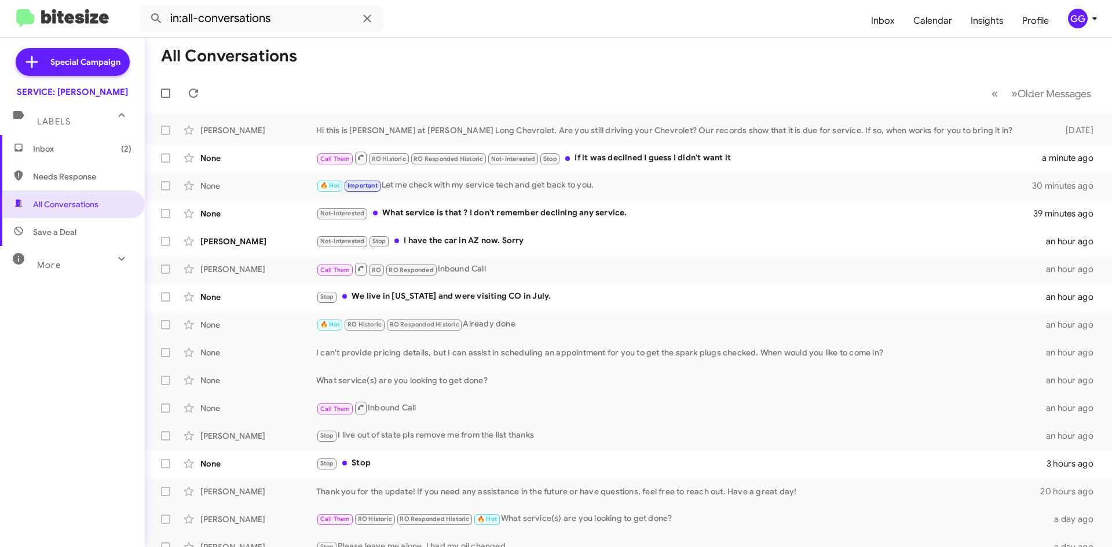
click at [64, 148] on span "Inbox (2)" at bounding box center [82, 149] width 98 height 12
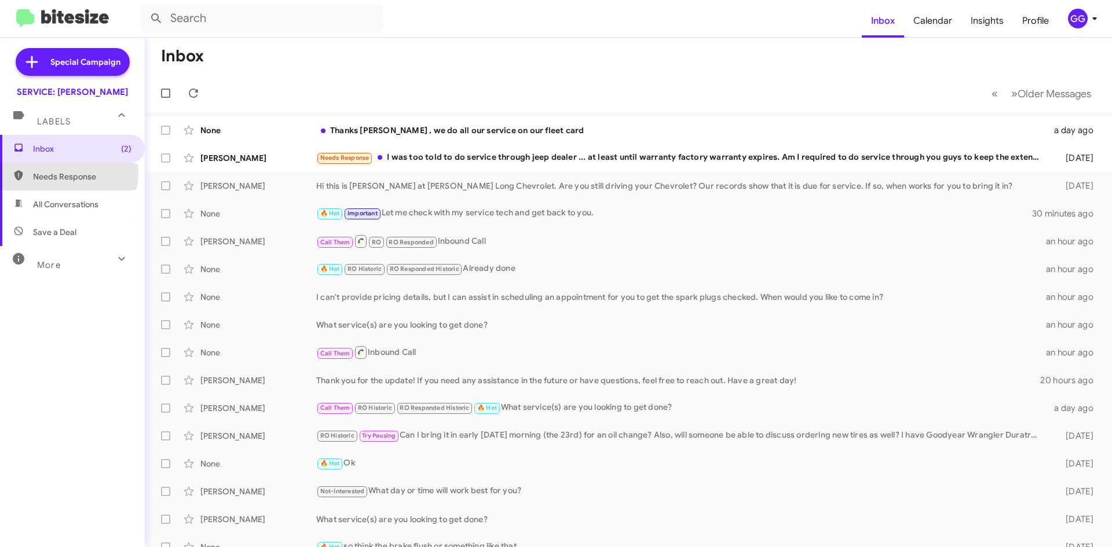
click at [64, 173] on span "Needs Response" at bounding box center [82, 177] width 98 height 12
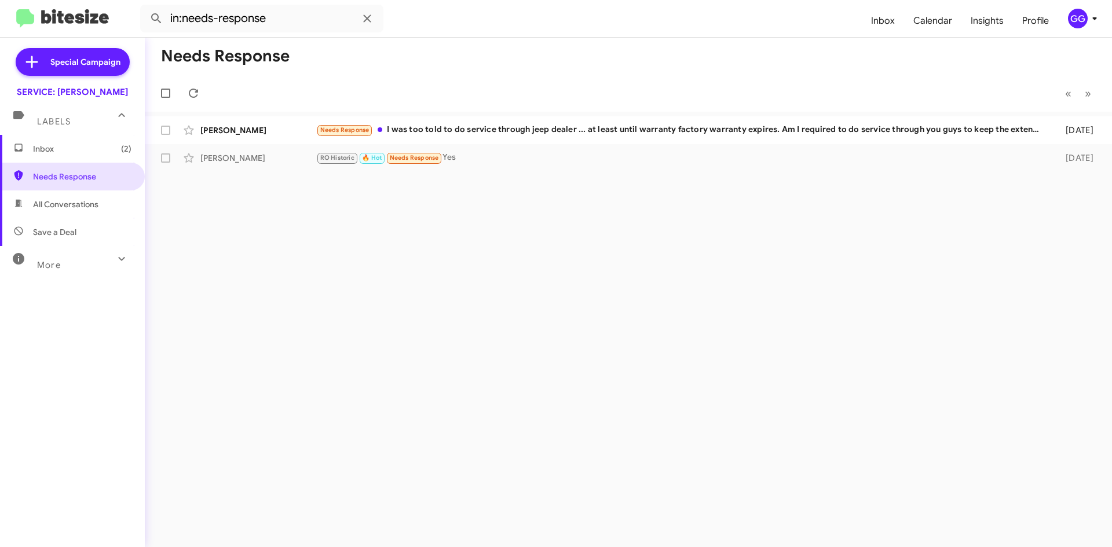
click at [63, 201] on span "All Conversations" at bounding box center [65, 205] width 65 height 12
type input "in:all-conversations"
